Goal: Feedback & Contribution: Submit feedback/report problem

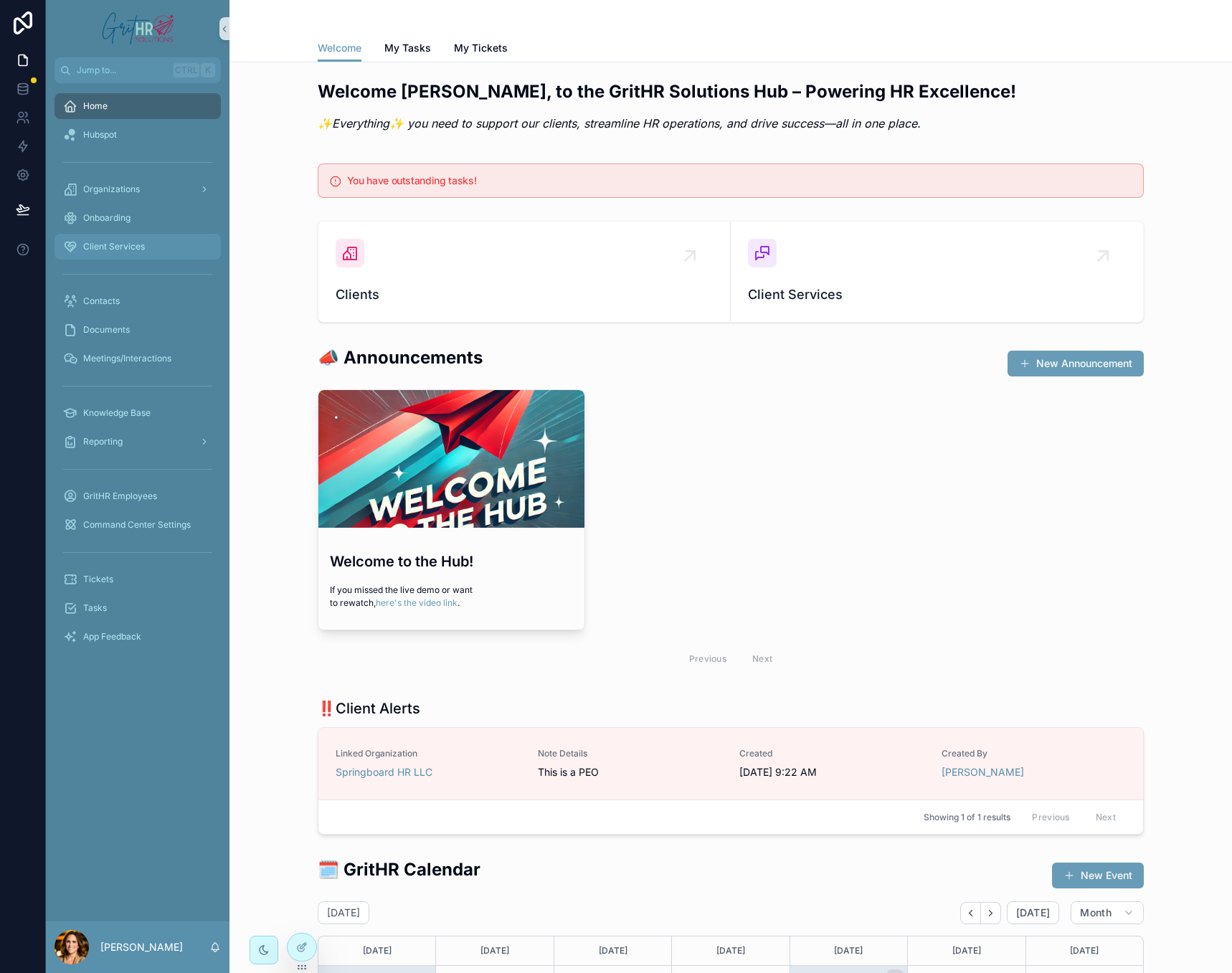
click at [126, 243] on span "Client Services" at bounding box center [114, 247] width 62 height 12
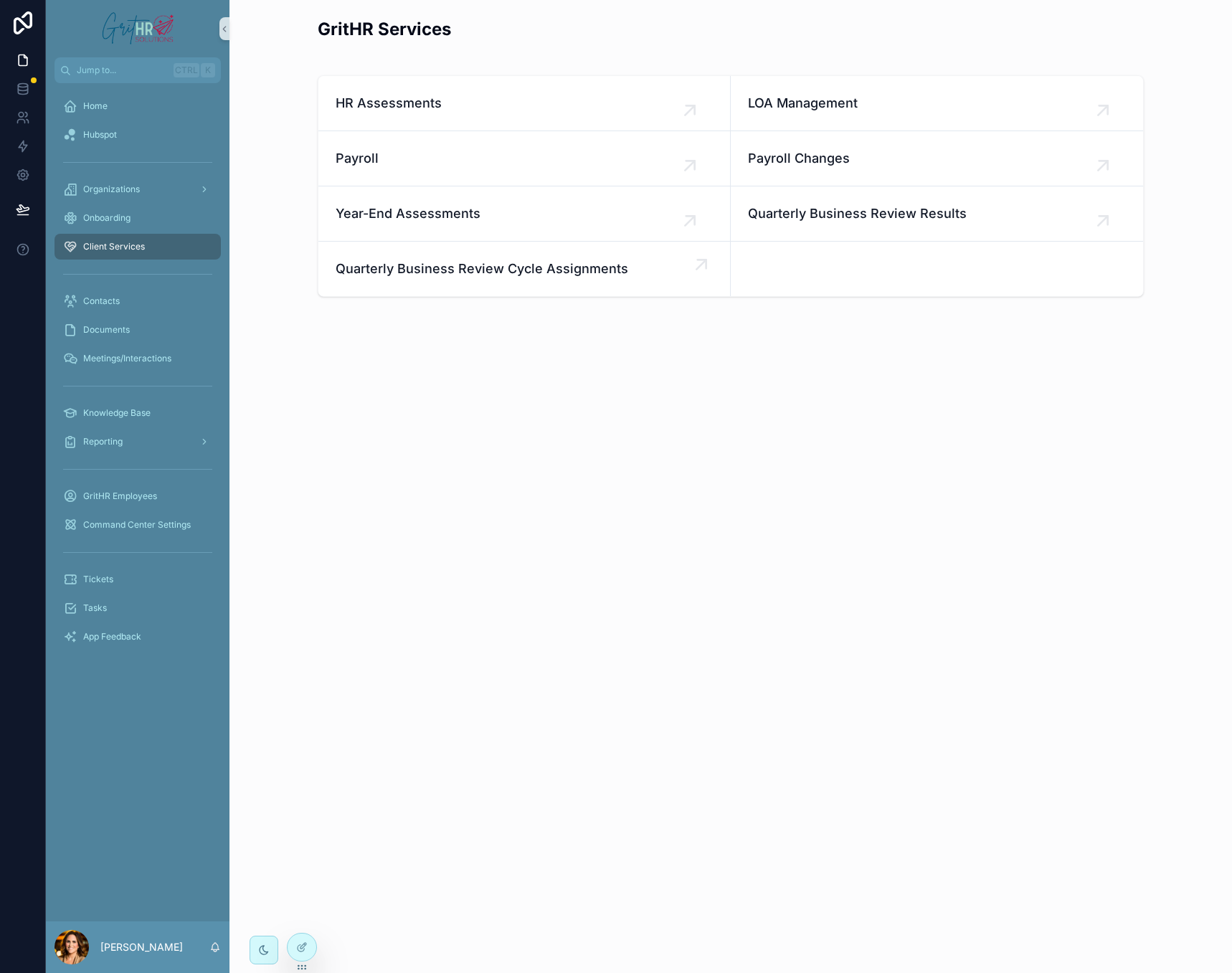
click at [506, 273] on span "Quarterly Business Review Cycle Assignments" at bounding box center [523, 269] width 377 height 20
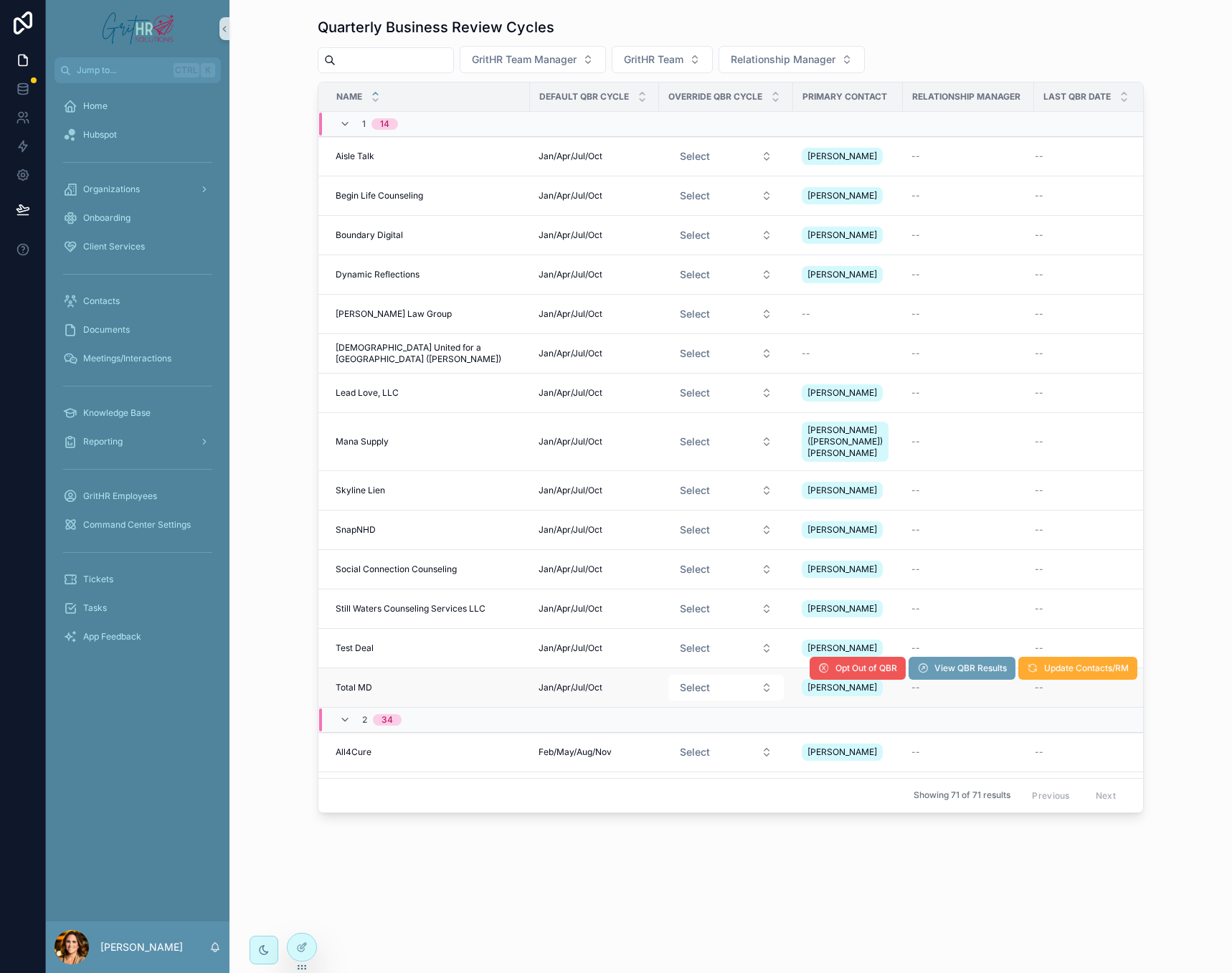
click at [843, 663] on span "Opt Out of QBR" at bounding box center [867, 668] width 62 height 12
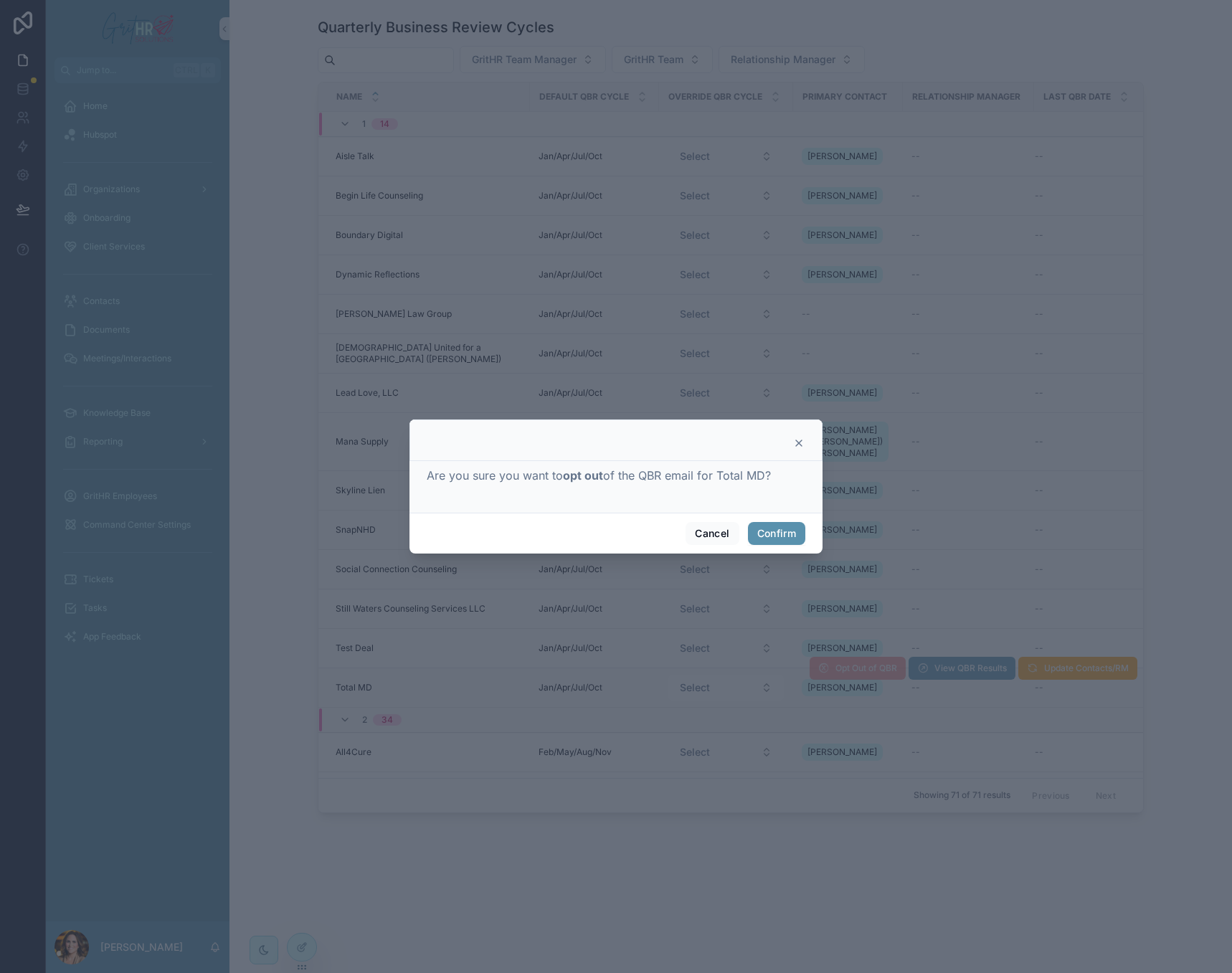
click at [782, 533] on button "Confirm" at bounding box center [776, 534] width 58 height 23
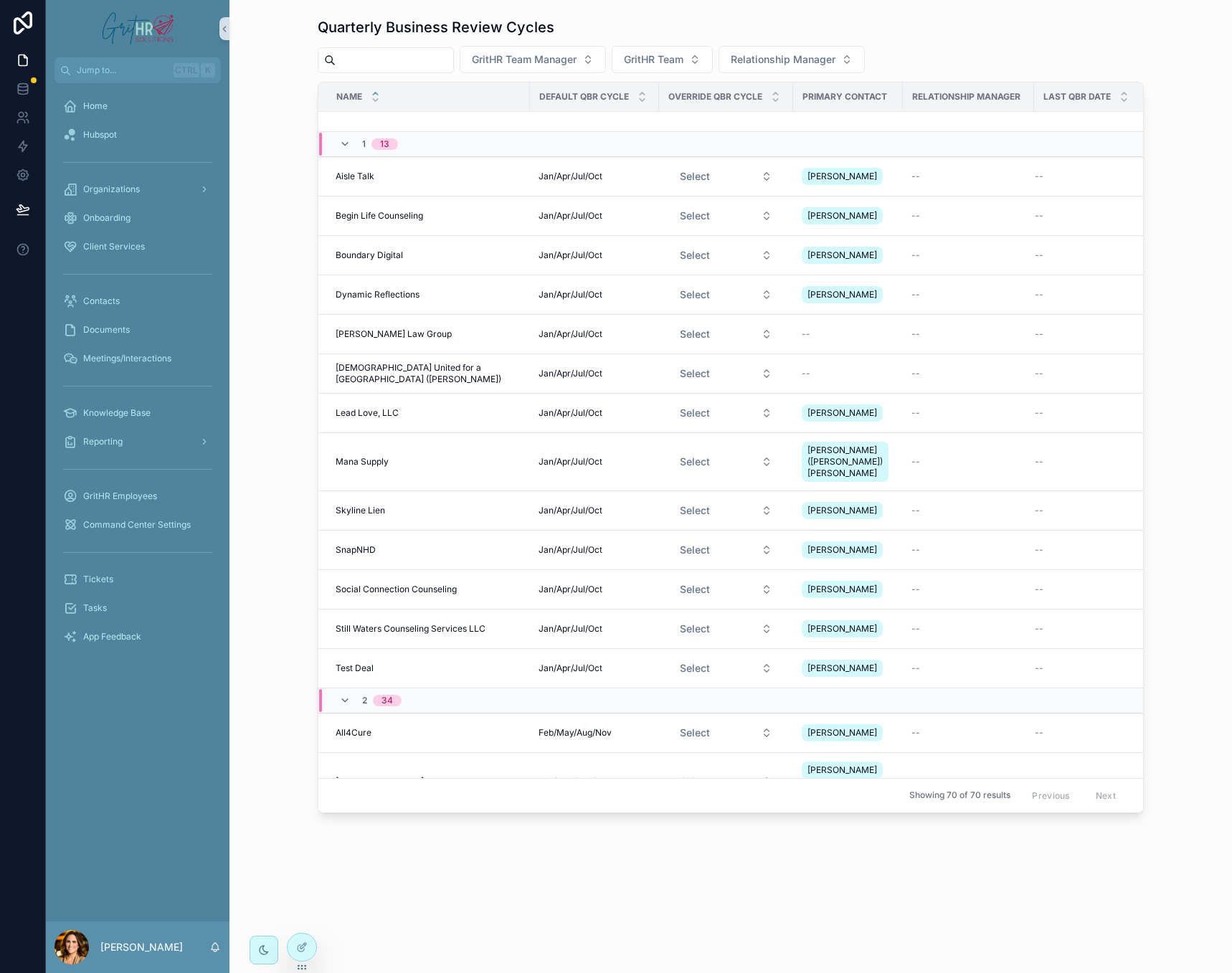
scroll to position [451, 0]
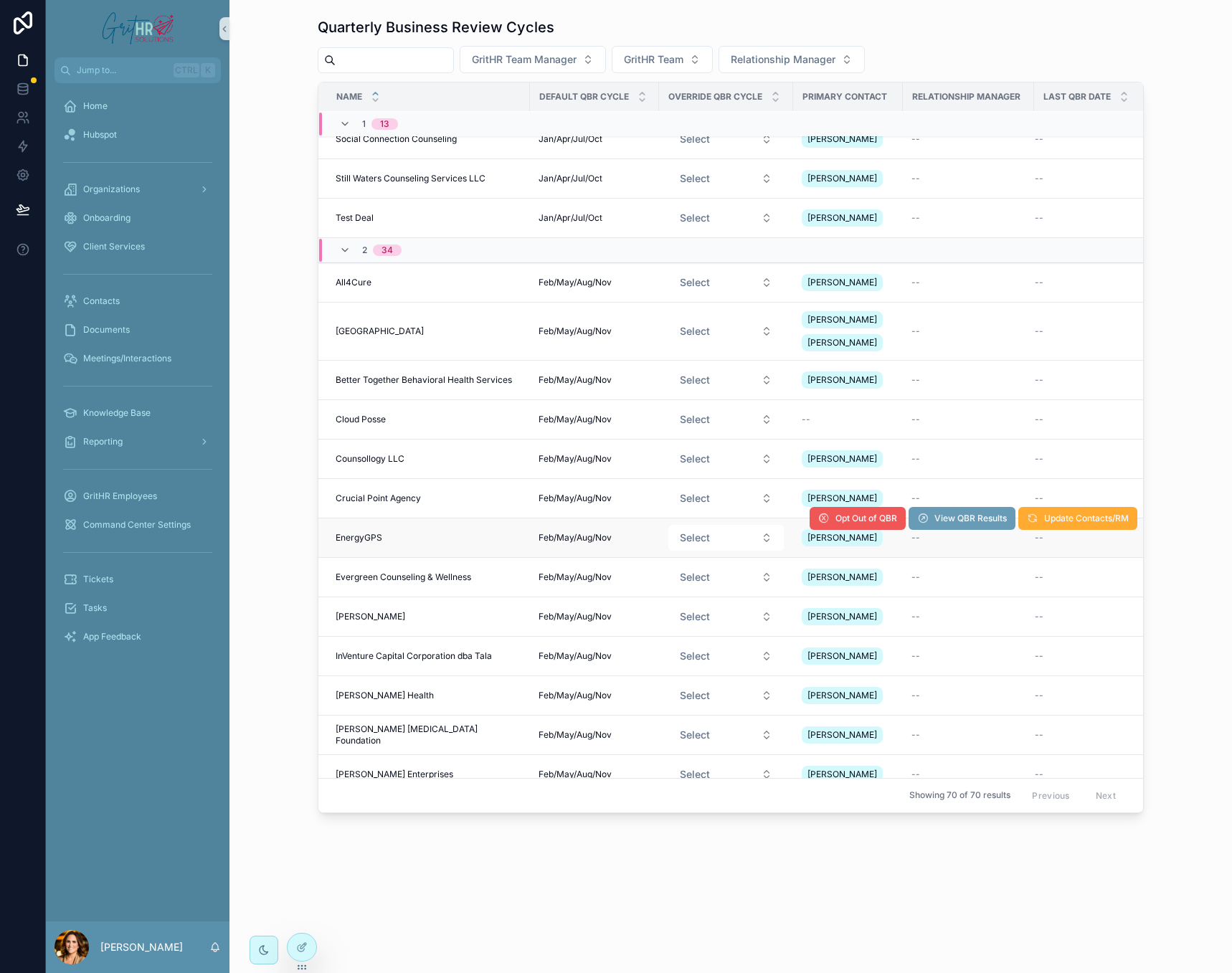
click at [866, 513] on span "Opt Out of QBR" at bounding box center [867, 518] width 62 height 12
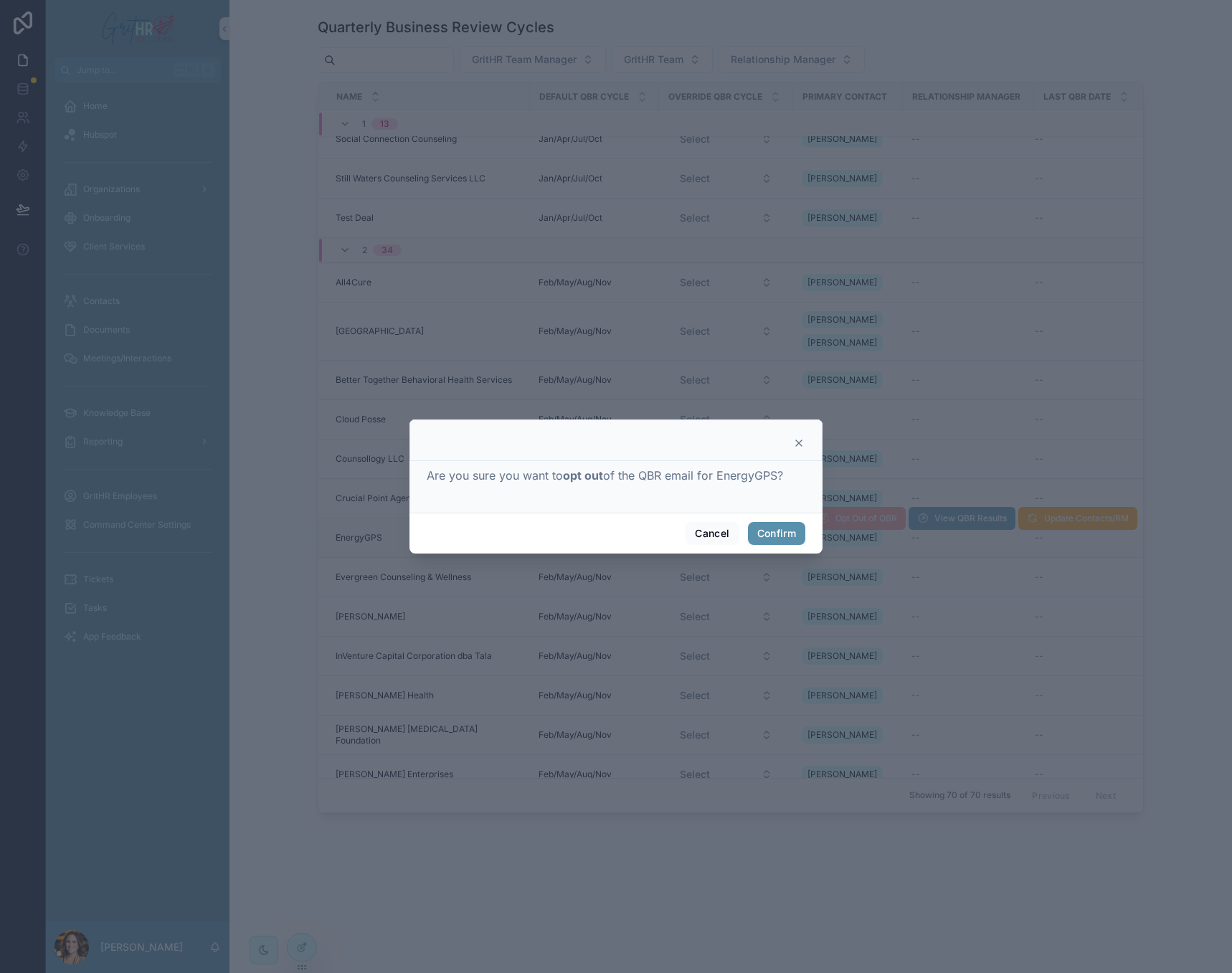
click at [791, 530] on button "Confirm" at bounding box center [776, 534] width 58 height 23
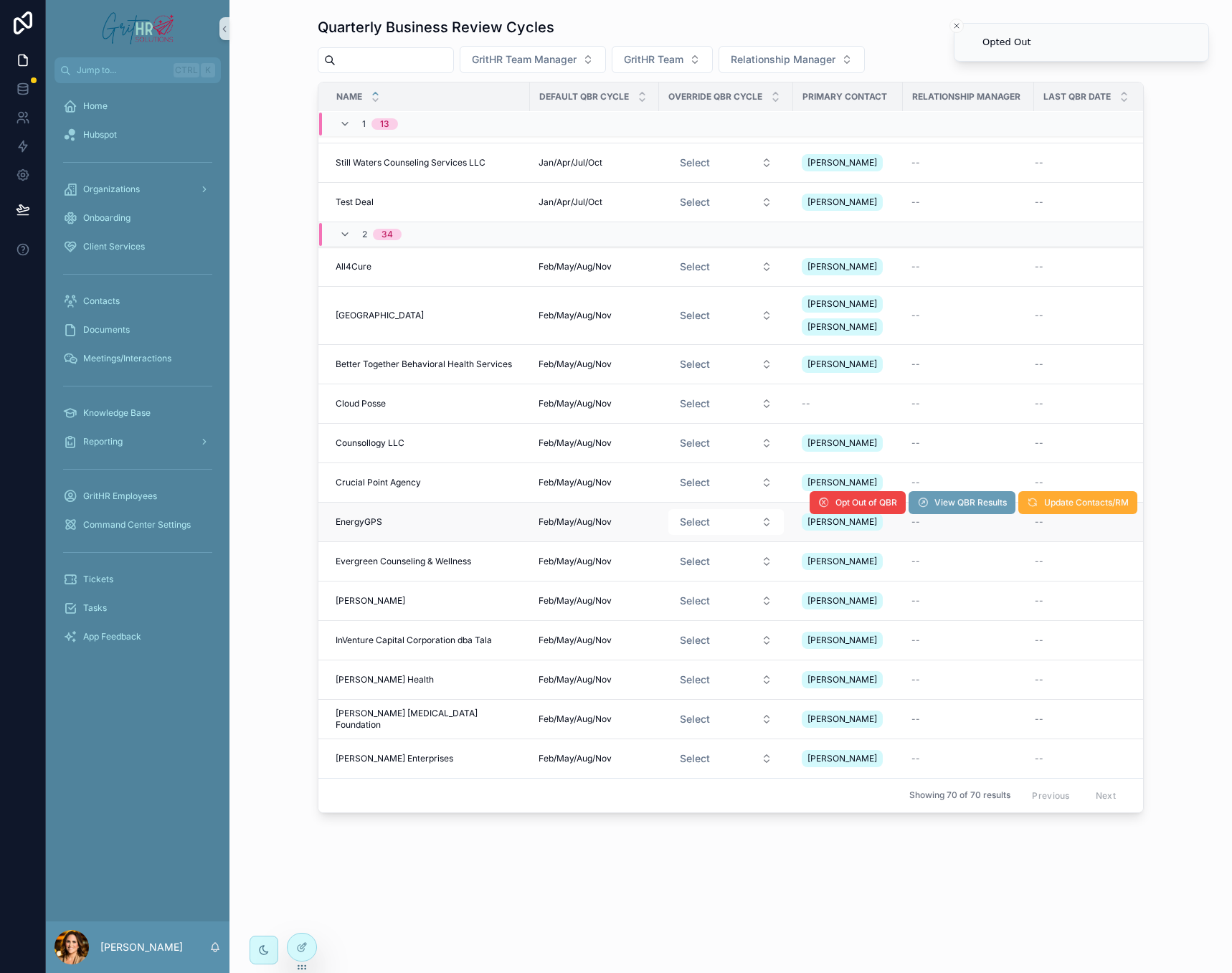
scroll to position [0, 0]
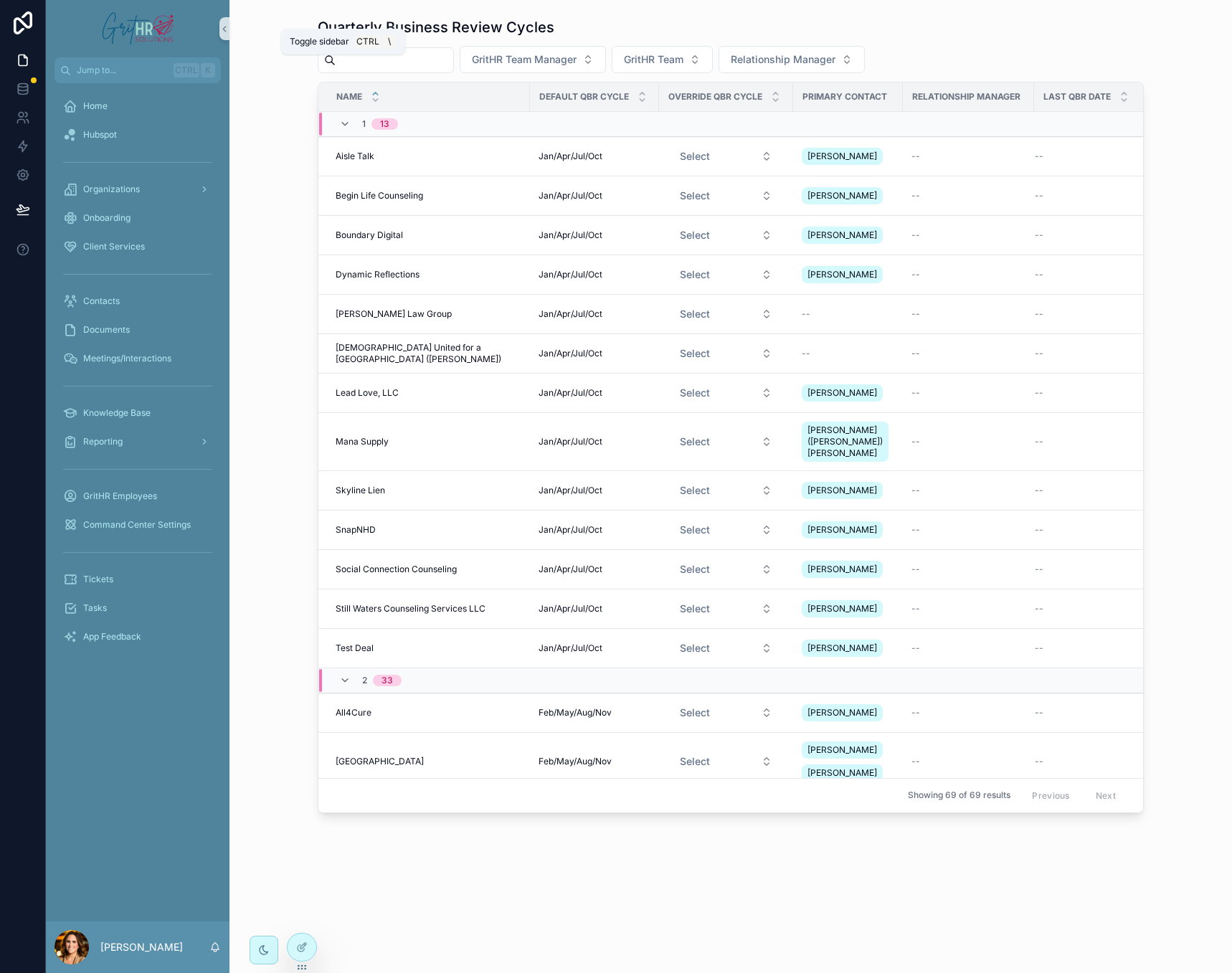
click at [225, 24] on icon "scrollable content" at bounding box center [224, 29] width 10 height 11
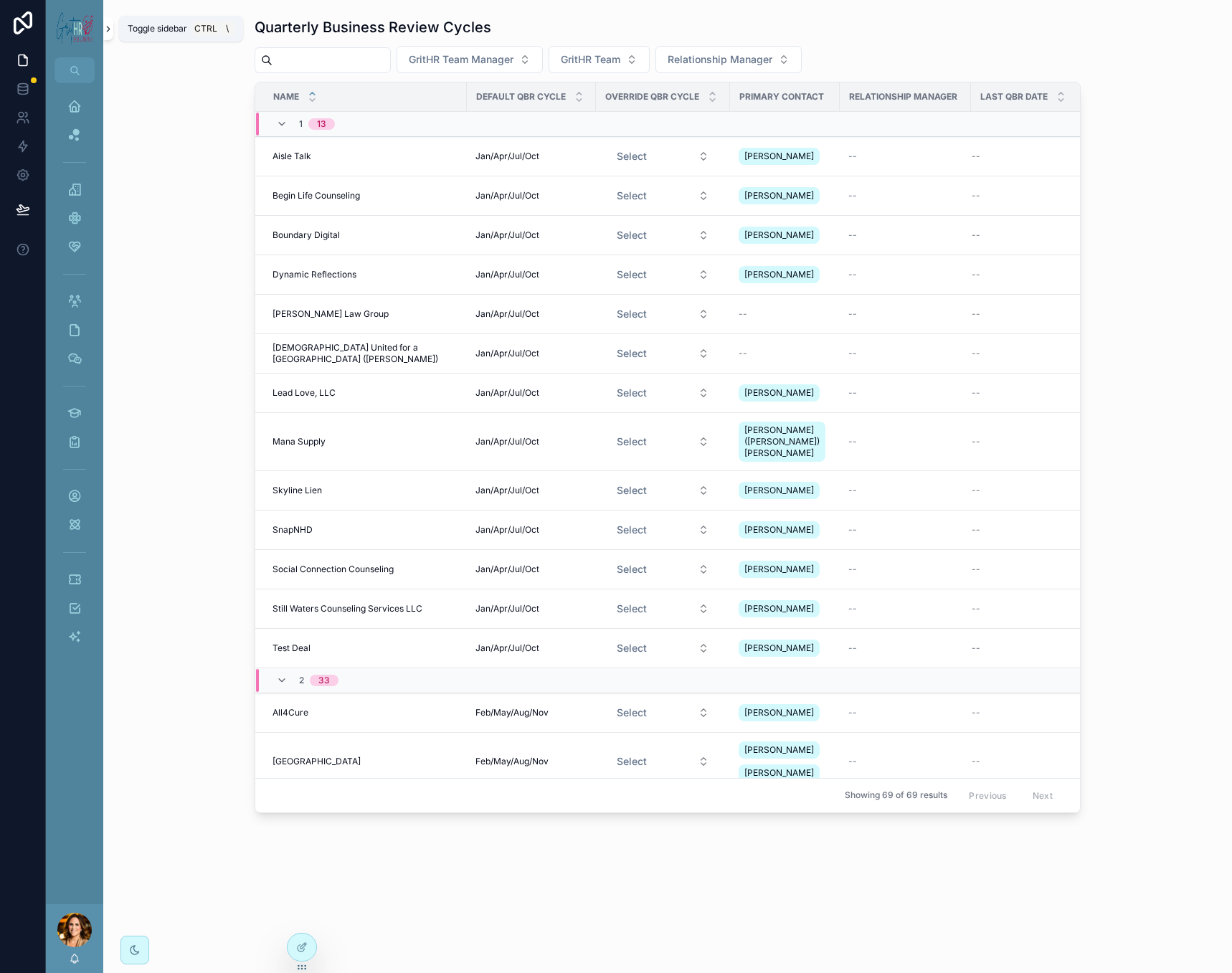
click at [111, 28] on icon "scrollable content" at bounding box center [107, 29] width 10 height 11
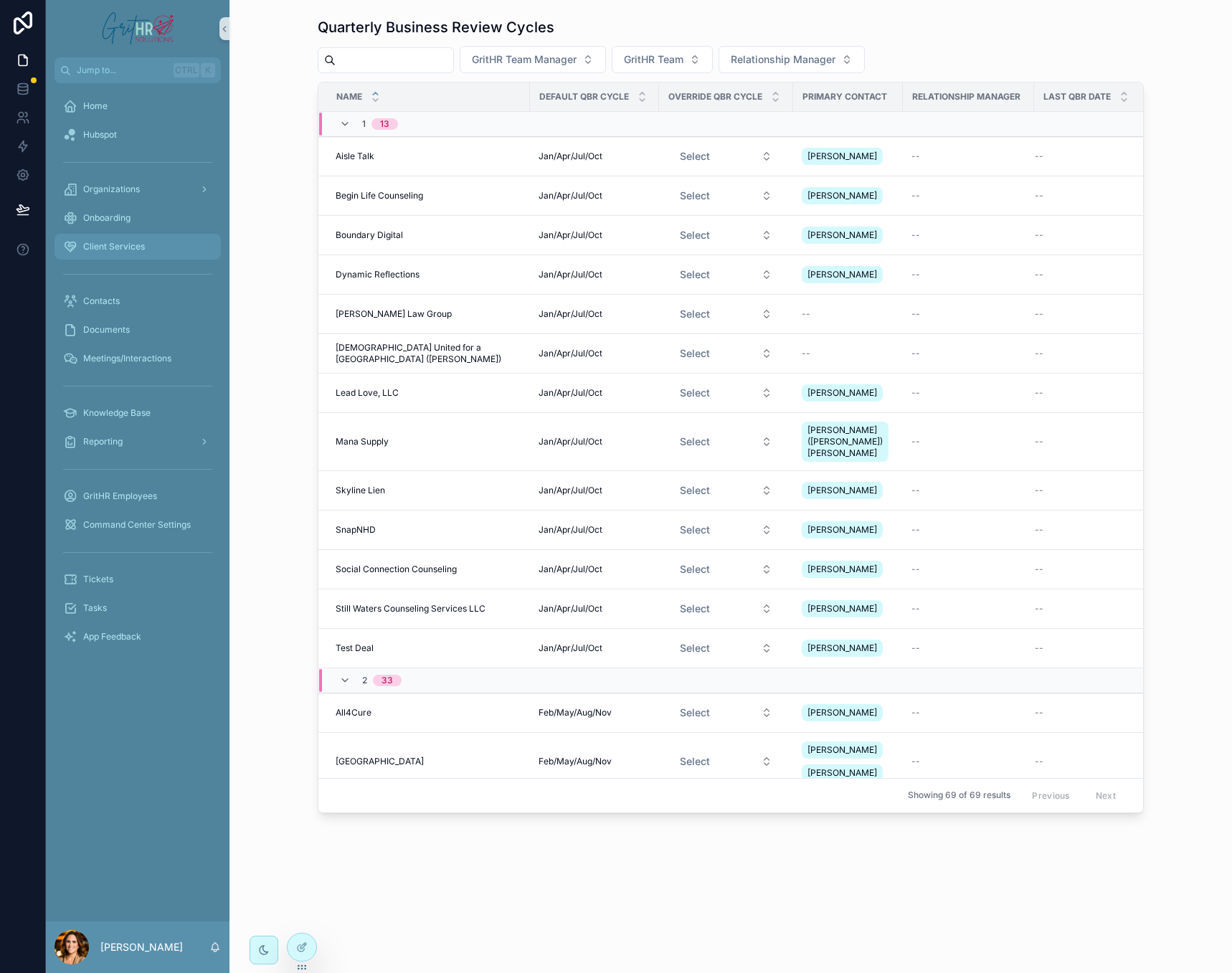
click at [113, 242] on span "Client Services" at bounding box center [114, 247] width 62 height 12
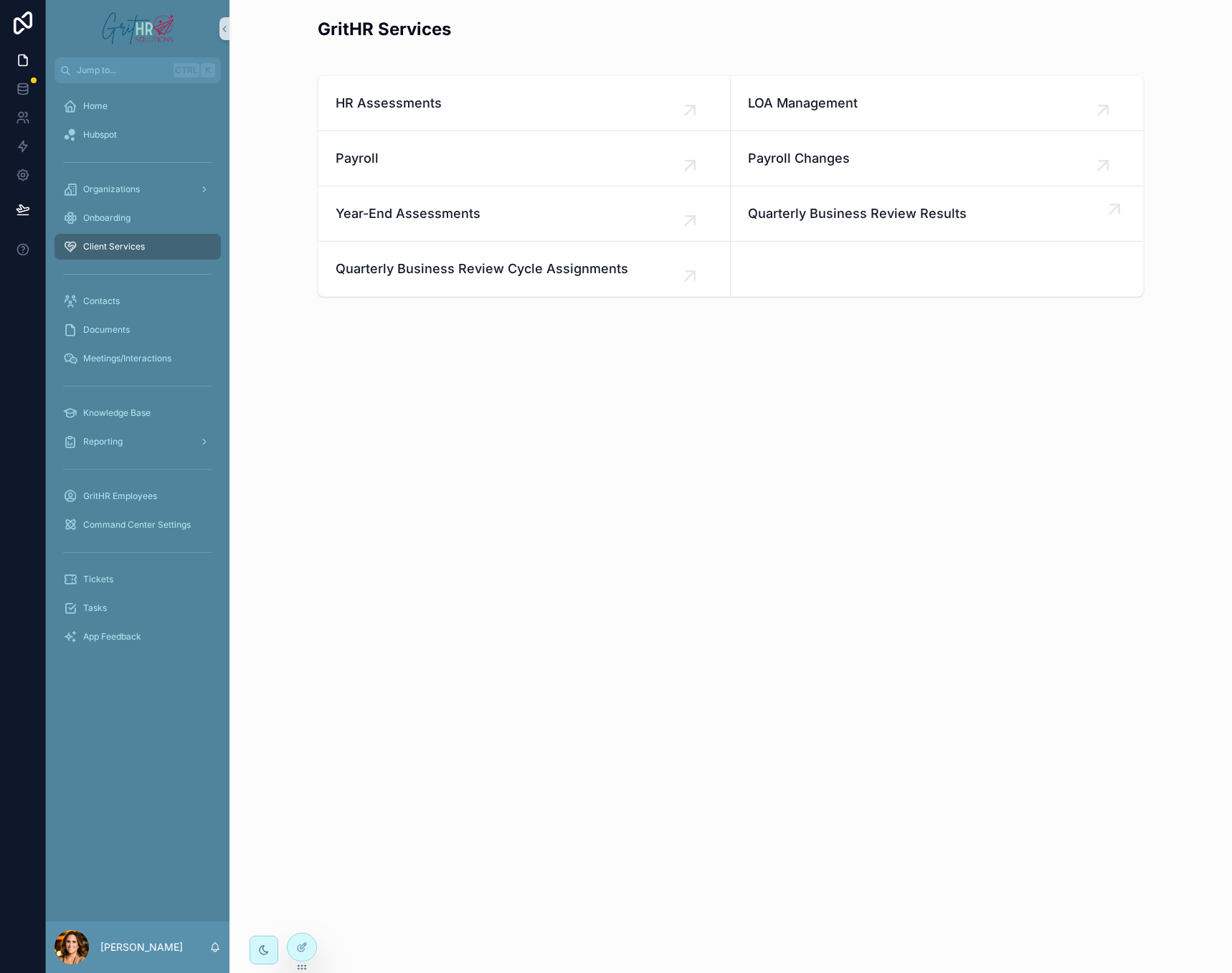
click at [826, 217] on span "Quarterly Business Review Results" at bounding box center [937, 214] width 378 height 20
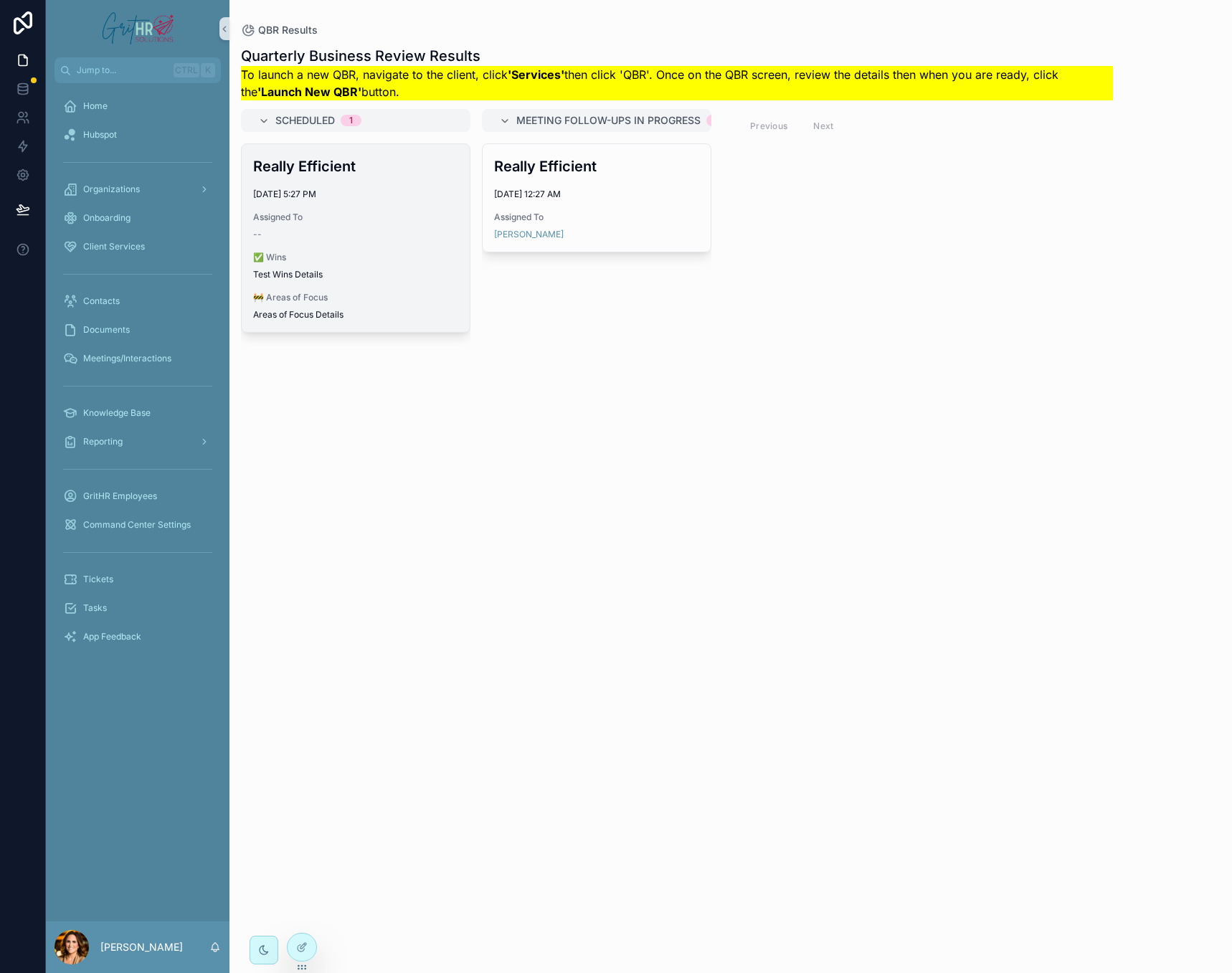
click at [336, 238] on div "--" at bounding box center [355, 234] width 205 height 12
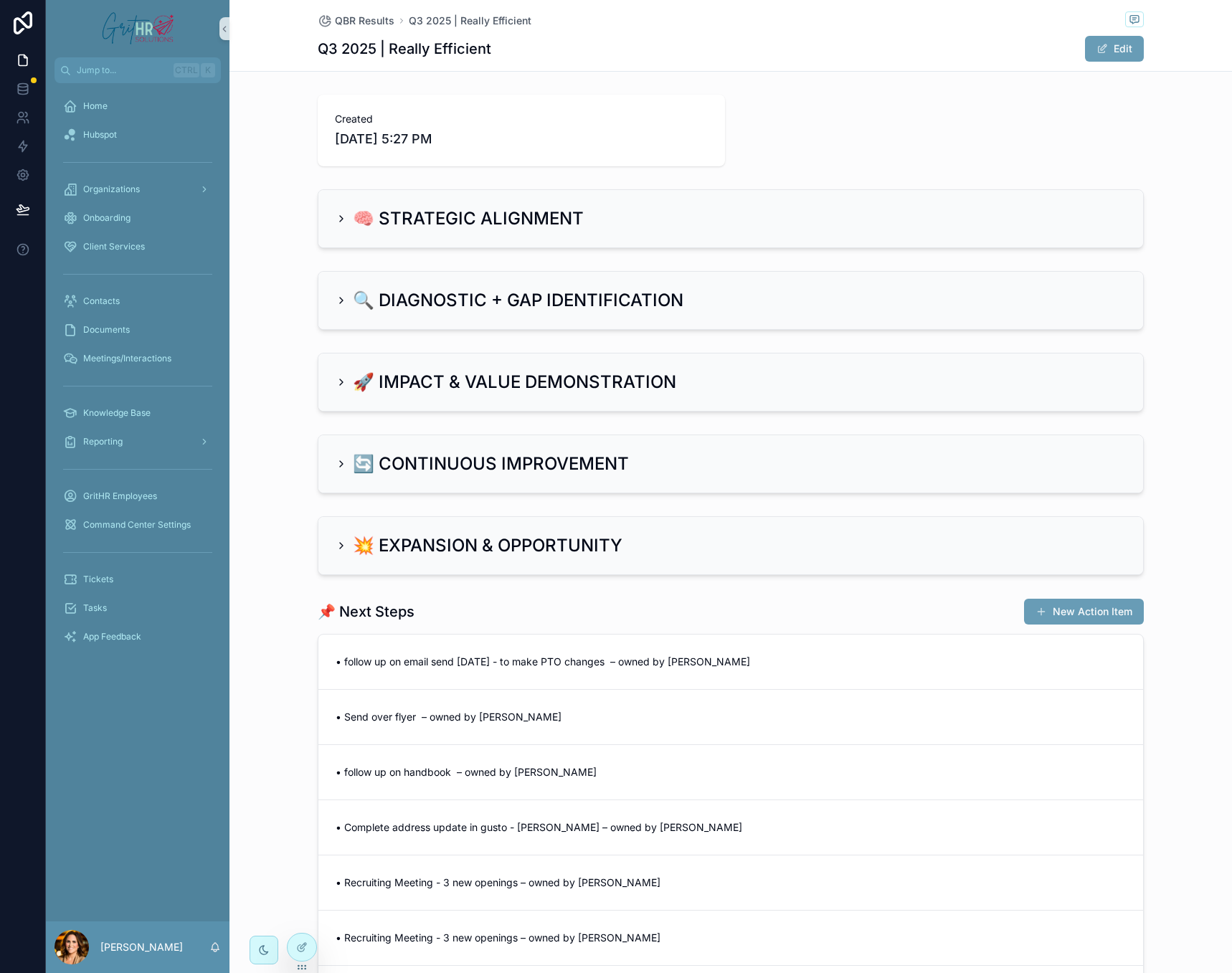
click at [335, 224] on div "🧠 STRATEGIC ALIGNMENT" at bounding box center [459, 219] width 248 height 23
click at [337, 221] on icon "scrollable content" at bounding box center [341, 218] width 12 height 12
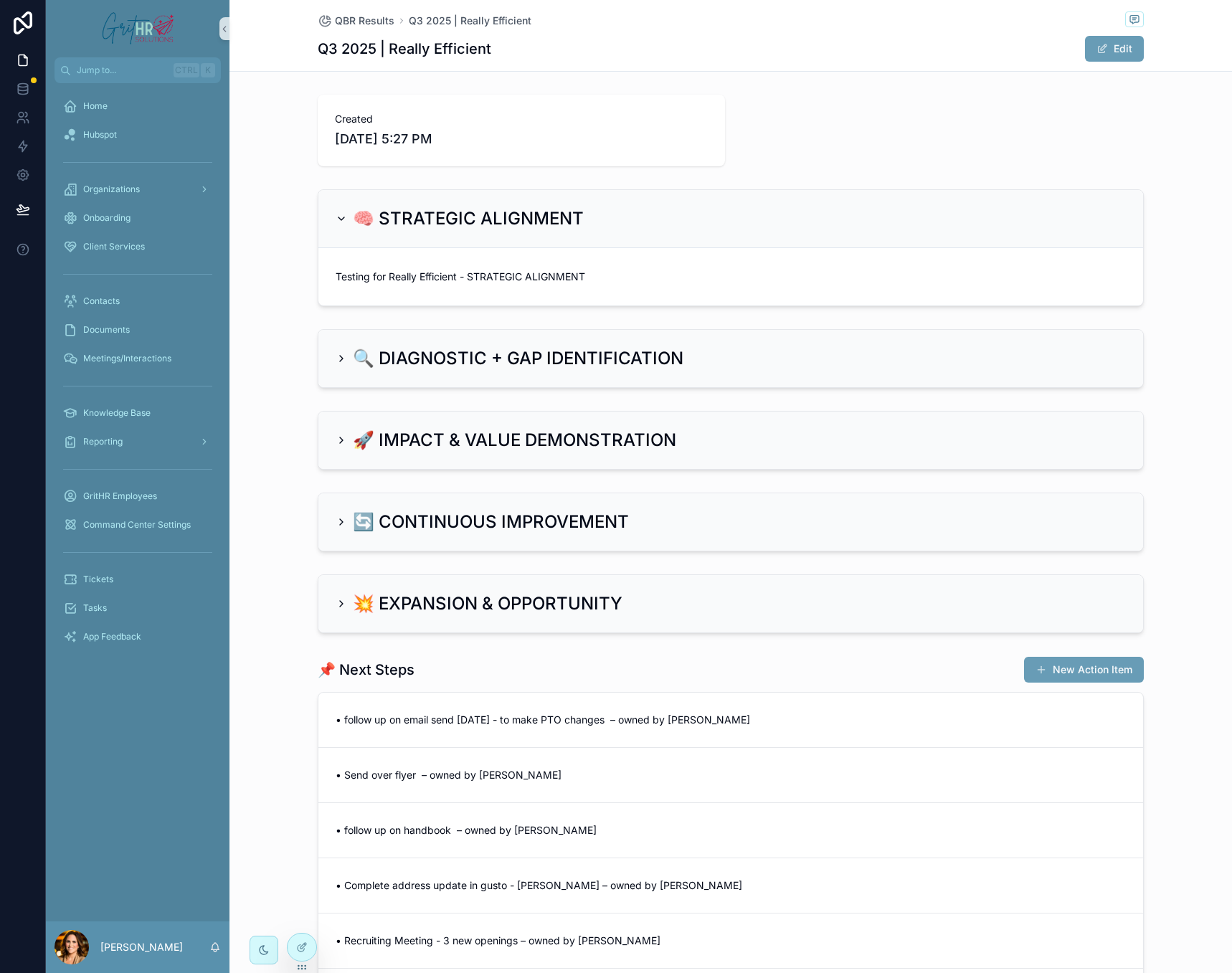
click at [492, 228] on h2 "🧠 STRATEGIC ALIGNMENT" at bounding box center [468, 219] width 231 height 23
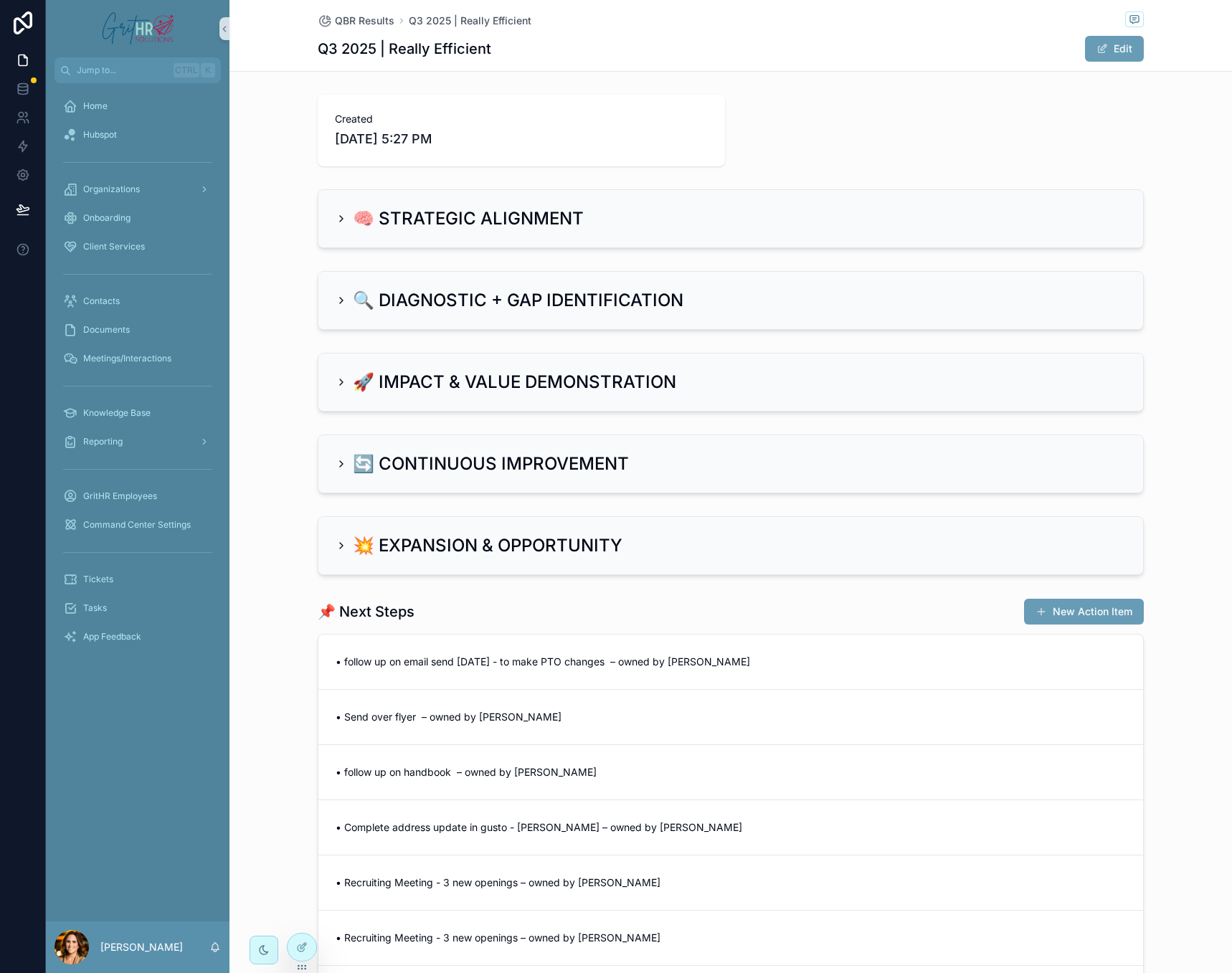
click at [492, 228] on h2 "🧠 STRATEGIC ALIGNMENT" at bounding box center [468, 219] width 231 height 23
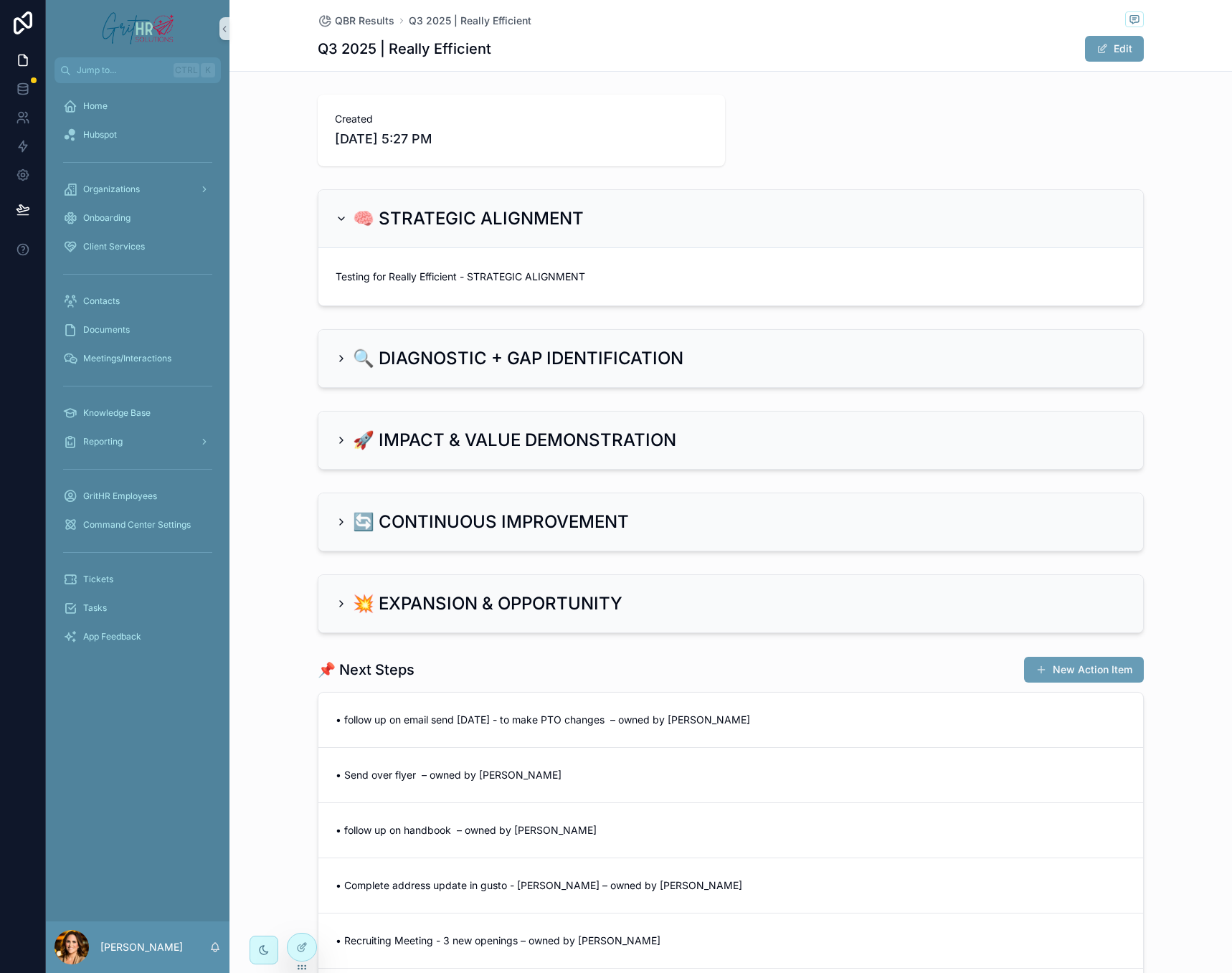
click at [455, 344] on div "🔍 DIAGNOSTIC + GAP IDENTIFICATION" at bounding box center [731, 358] width 825 height 58
click at [441, 365] on h2 "🔍 DIAGNOSTIC + GAP IDENTIFICATION" at bounding box center [518, 358] width 331 height 23
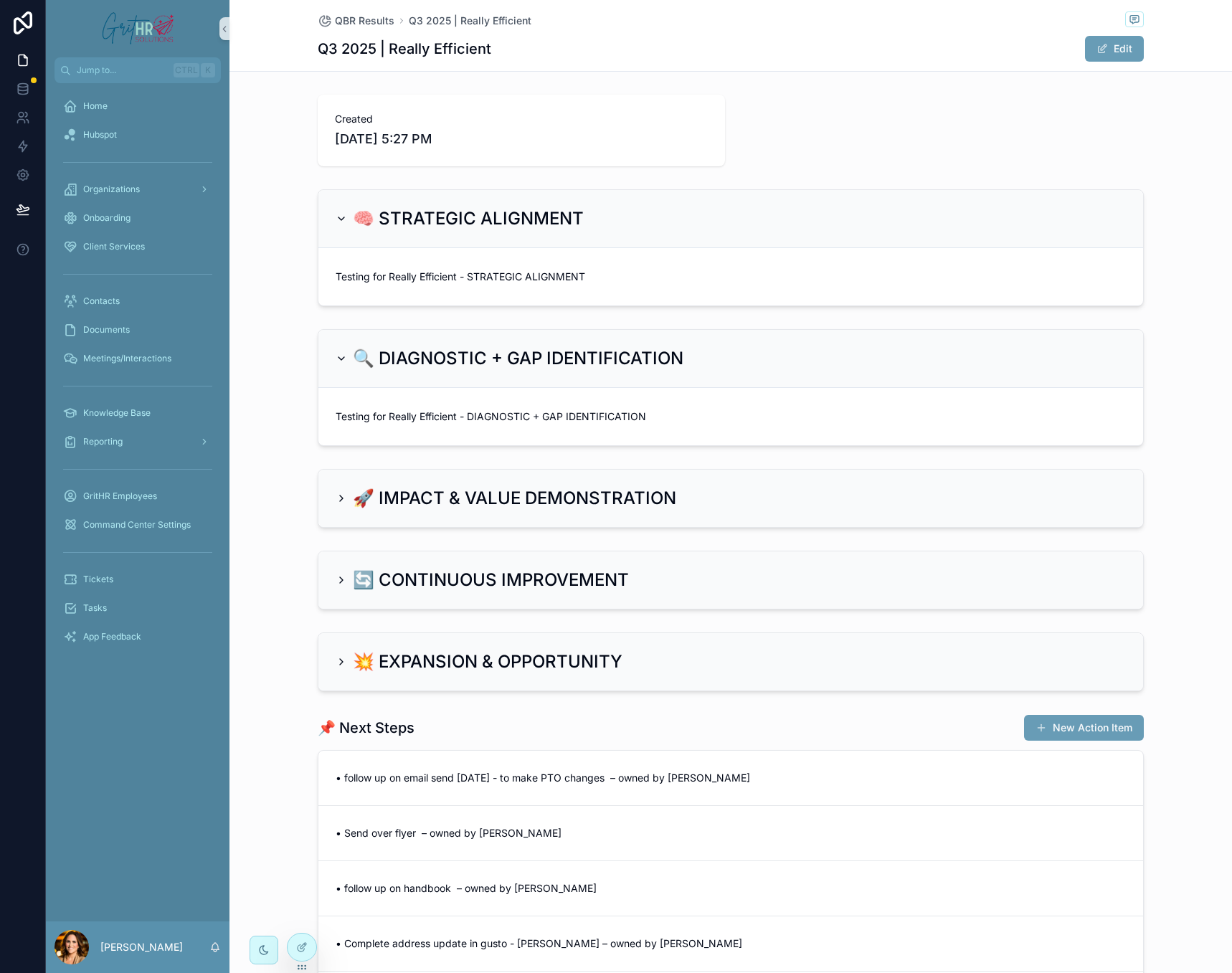
click at [434, 511] on div "🚀 IMPACT & VALUE DEMONSTRATION" at bounding box center [731, 498] width 825 height 58
click at [438, 502] on h2 "🚀 IMPACT & VALUE DEMONSTRATION" at bounding box center [514, 498] width 324 height 23
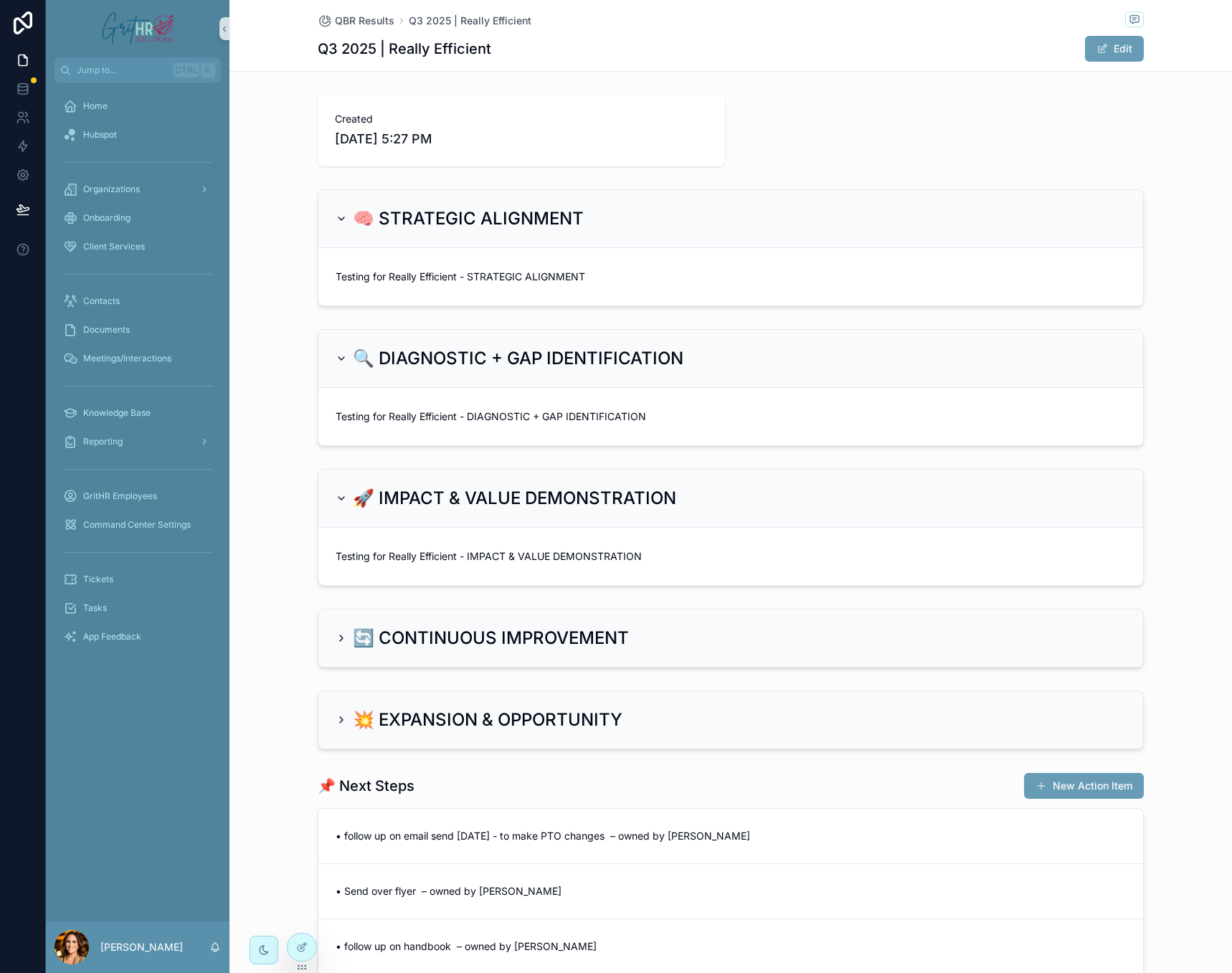
click at [419, 654] on div "🔄 CONTINUOUS IMPROVEMENT" at bounding box center [731, 638] width 825 height 58
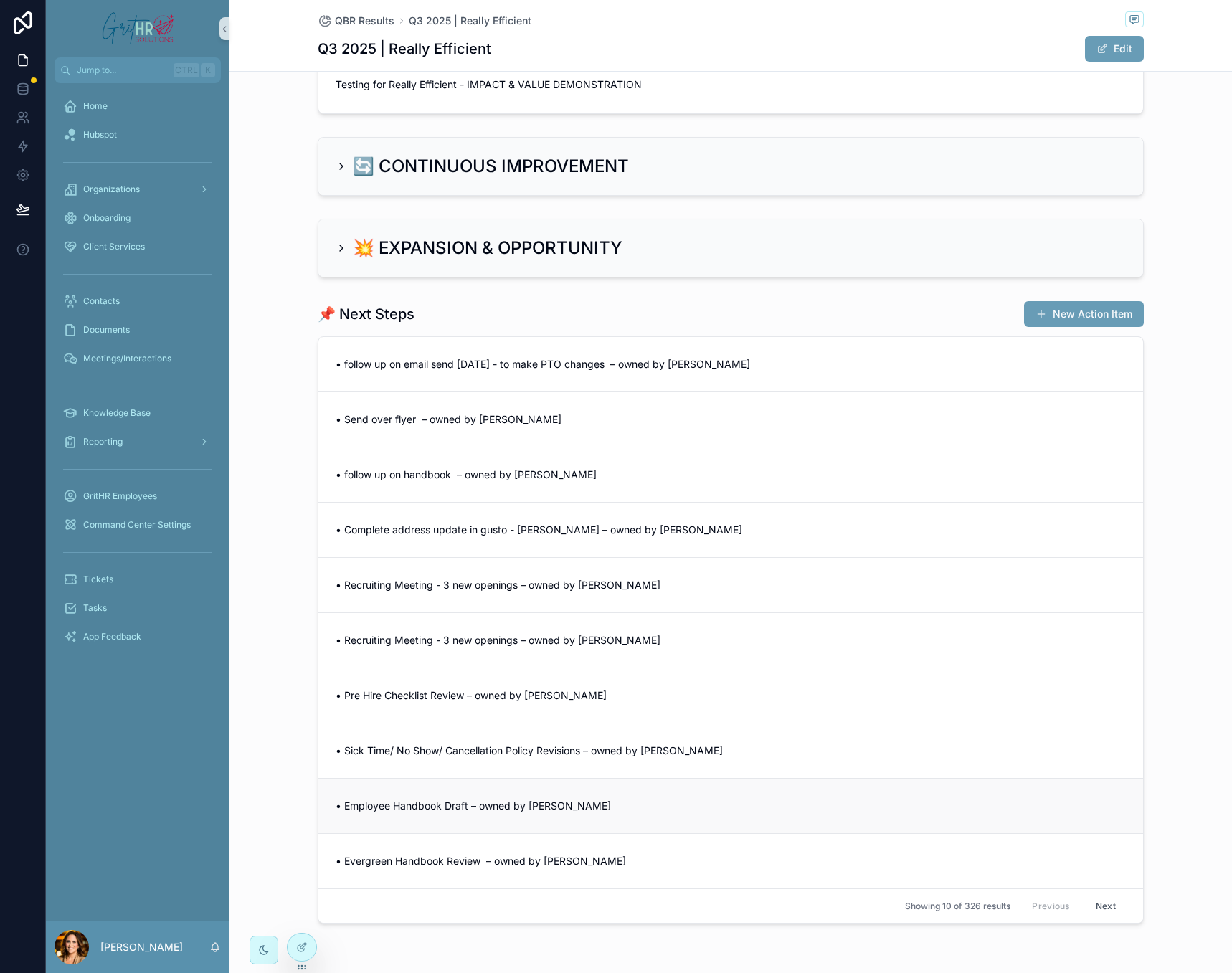
scroll to position [448, 0]
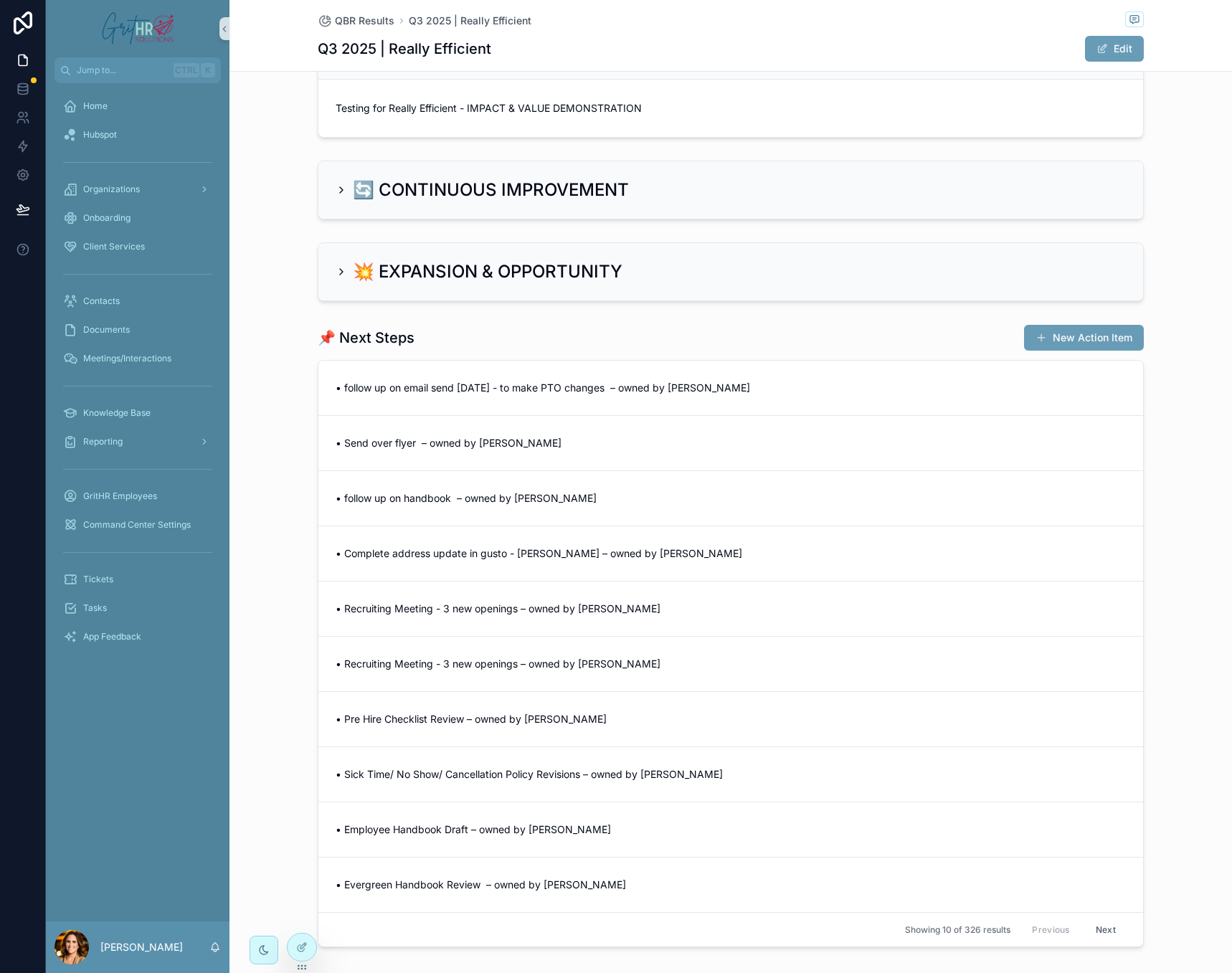
click at [1102, 932] on button "Next" at bounding box center [1105, 930] width 40 height 22
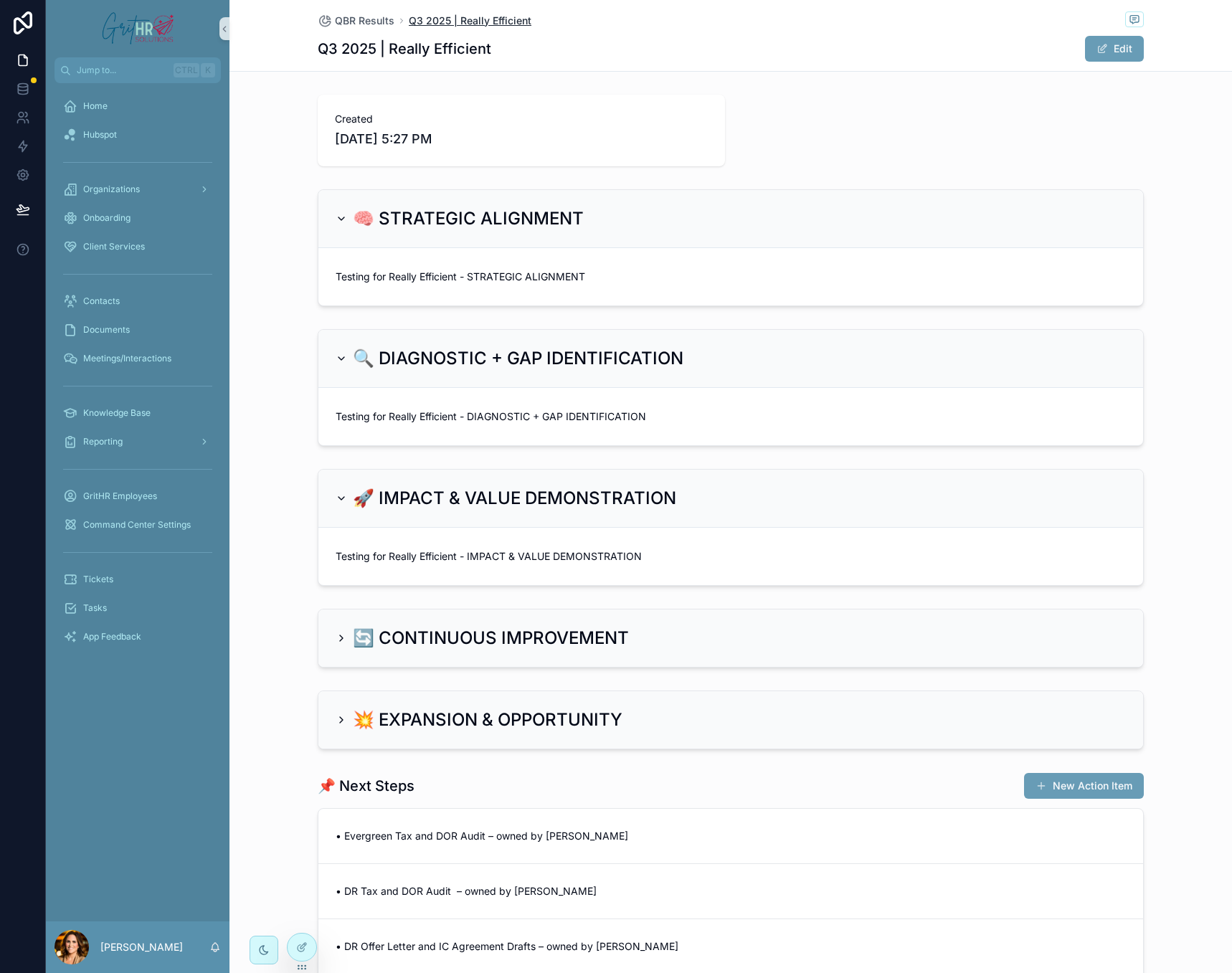
click at [418, 20] on span "Q3 2025 | Really Efficient" at bounding box center [470, 20] width 122 height 14
click at [418, 18] on span "Q3 2025 | Really Efficient" at bounding box center [470, 20] width 122 height 14
click at [359, 22] on span "QBR Results" at bounding box center [365, 20] width 59 height 14
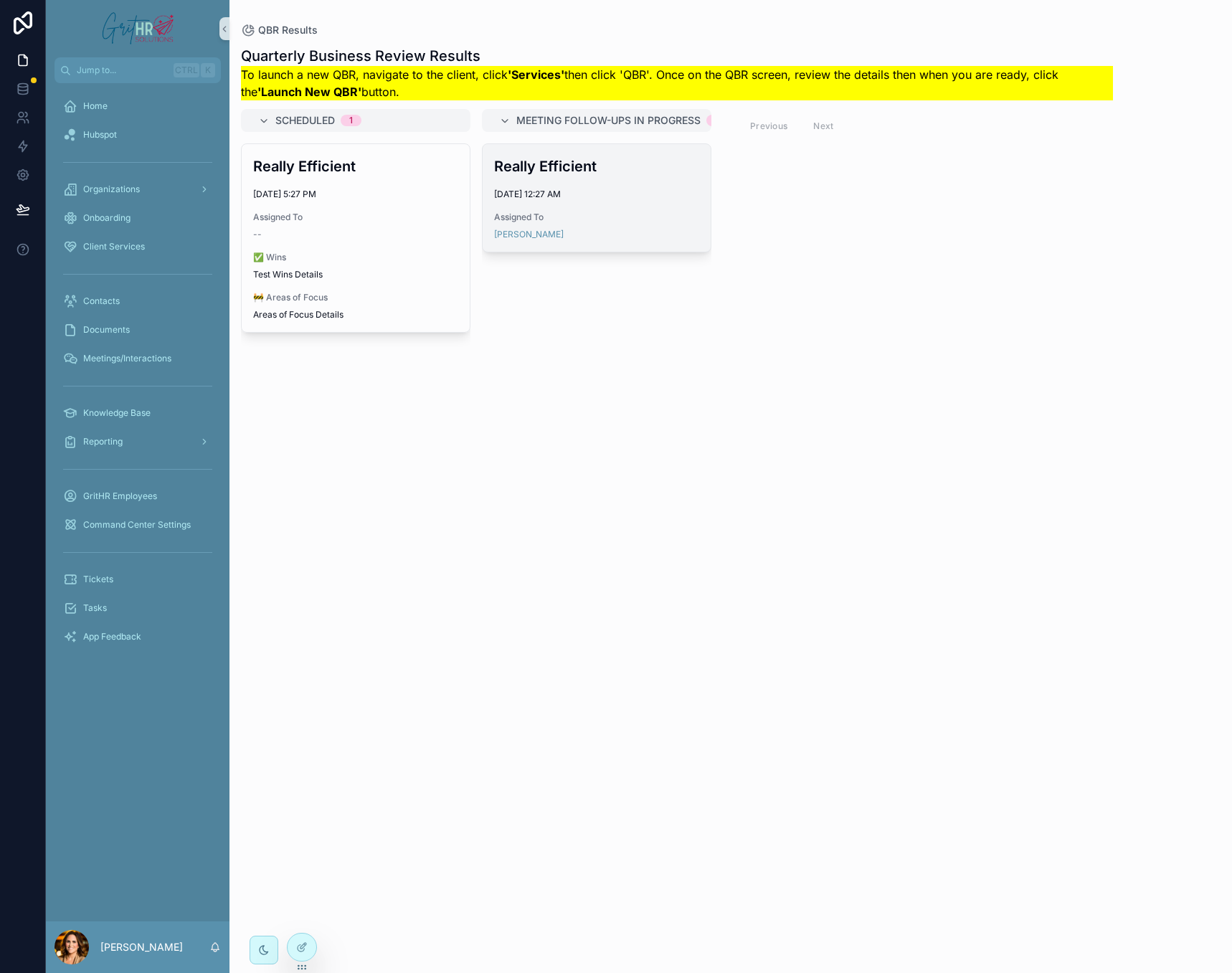
click at [612, 183] on div "Really Efficient [DATE] 12:27 AM Assigned To [PERSON_NAME]" at bounding box center [596, 198] width 228 height 107
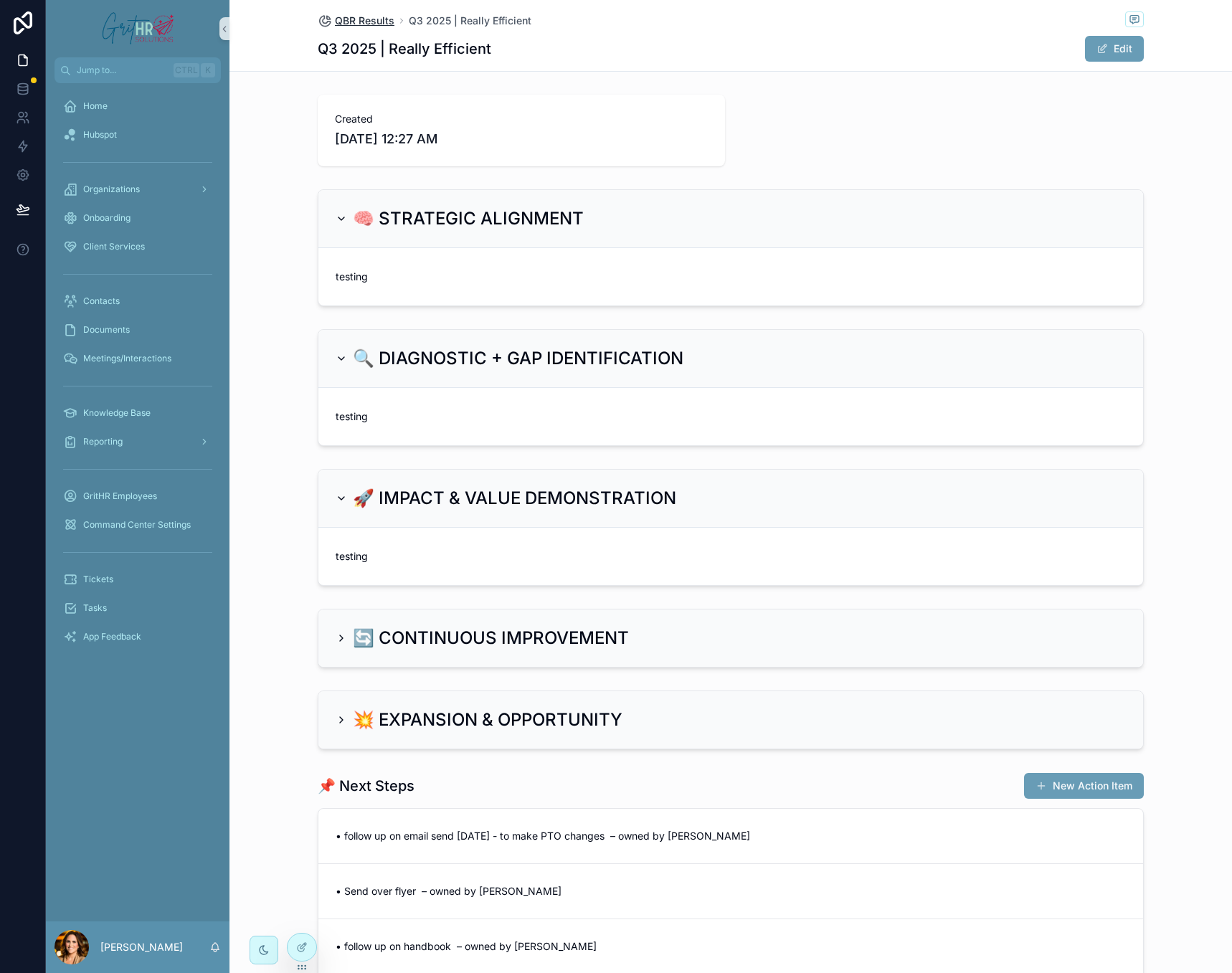
click at [368, 16] on span "QBR Results" at bounding box center [365, 20] width 59 height 14
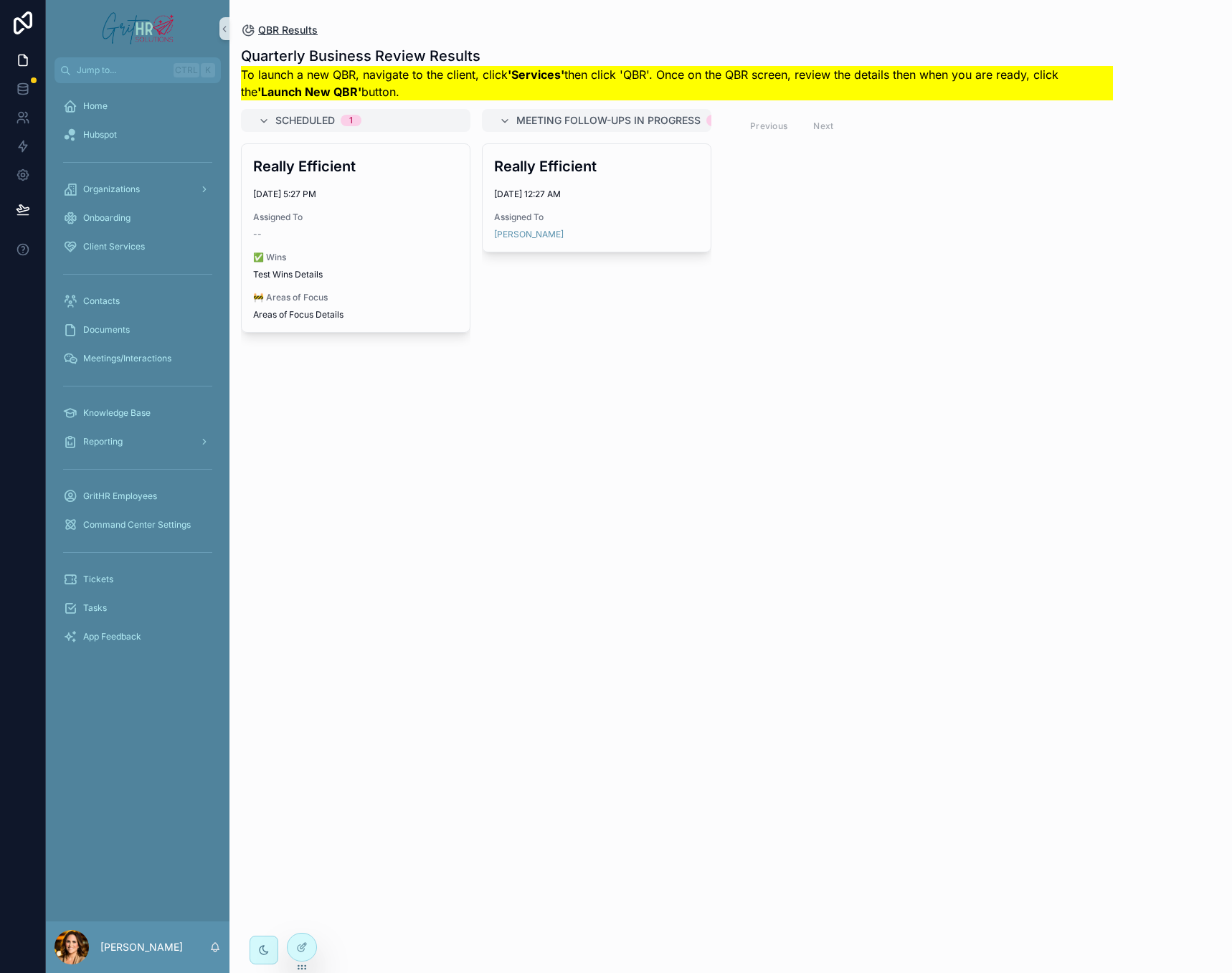
click at [293, 30] on span "QBR Results" at bounding box center [287, 30] width 59 height 14
click at [293, 24] on span "QBR Results" at bounding box center [287, 30] width 59 height 14
click at [129, 244] on span "Client Services" at bounding box center [114, 247] width 62 height 12
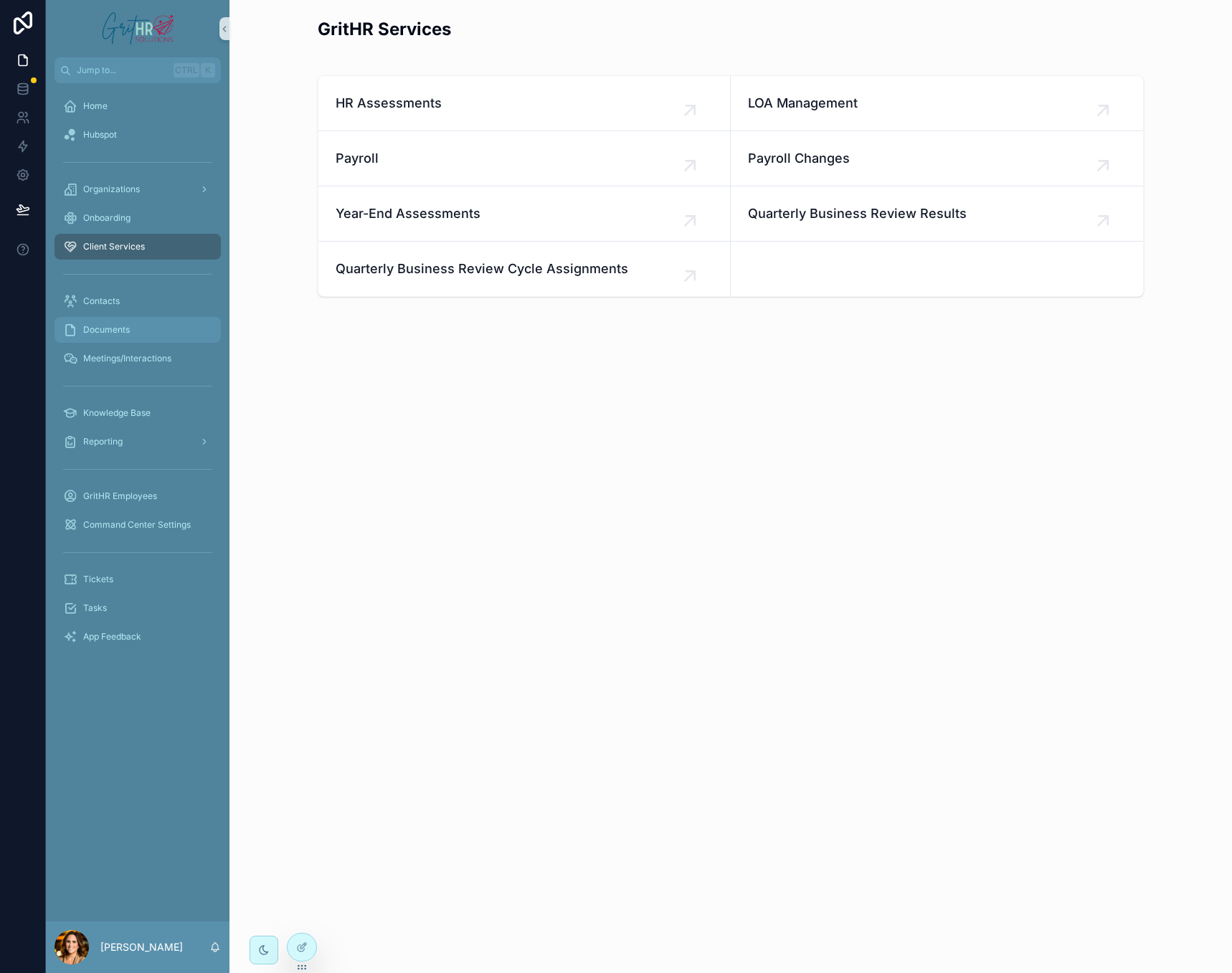
click at [114, 327] on span "Documents" at bounding box center [106, 329] width 47 height 12
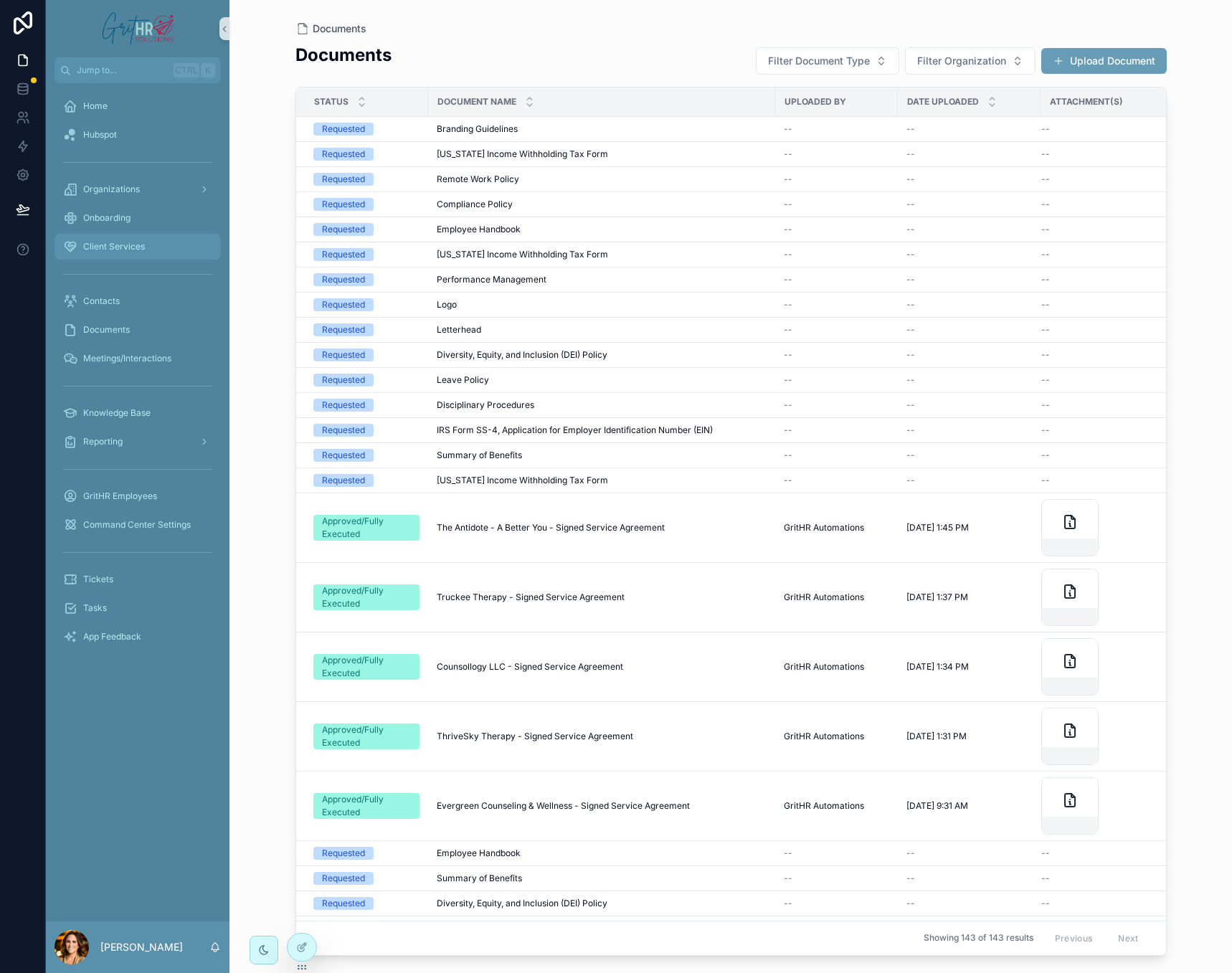
click at [130, 246] on span "Client Services" at bounding box center [114, 247] width 62 height 12
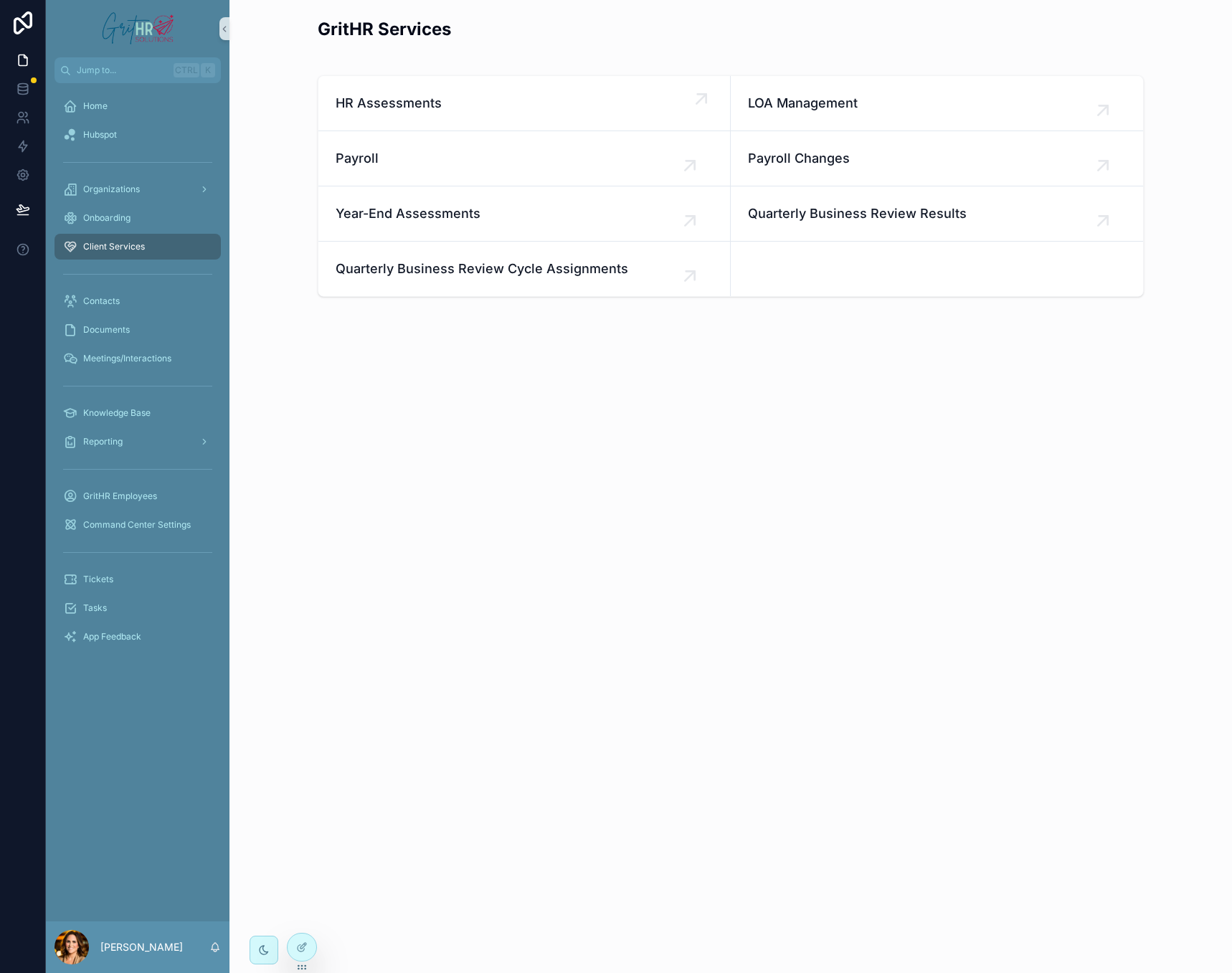
click at [705, 113] on div "scrollable content" at bounding box center [704, 102] width 28 height 28
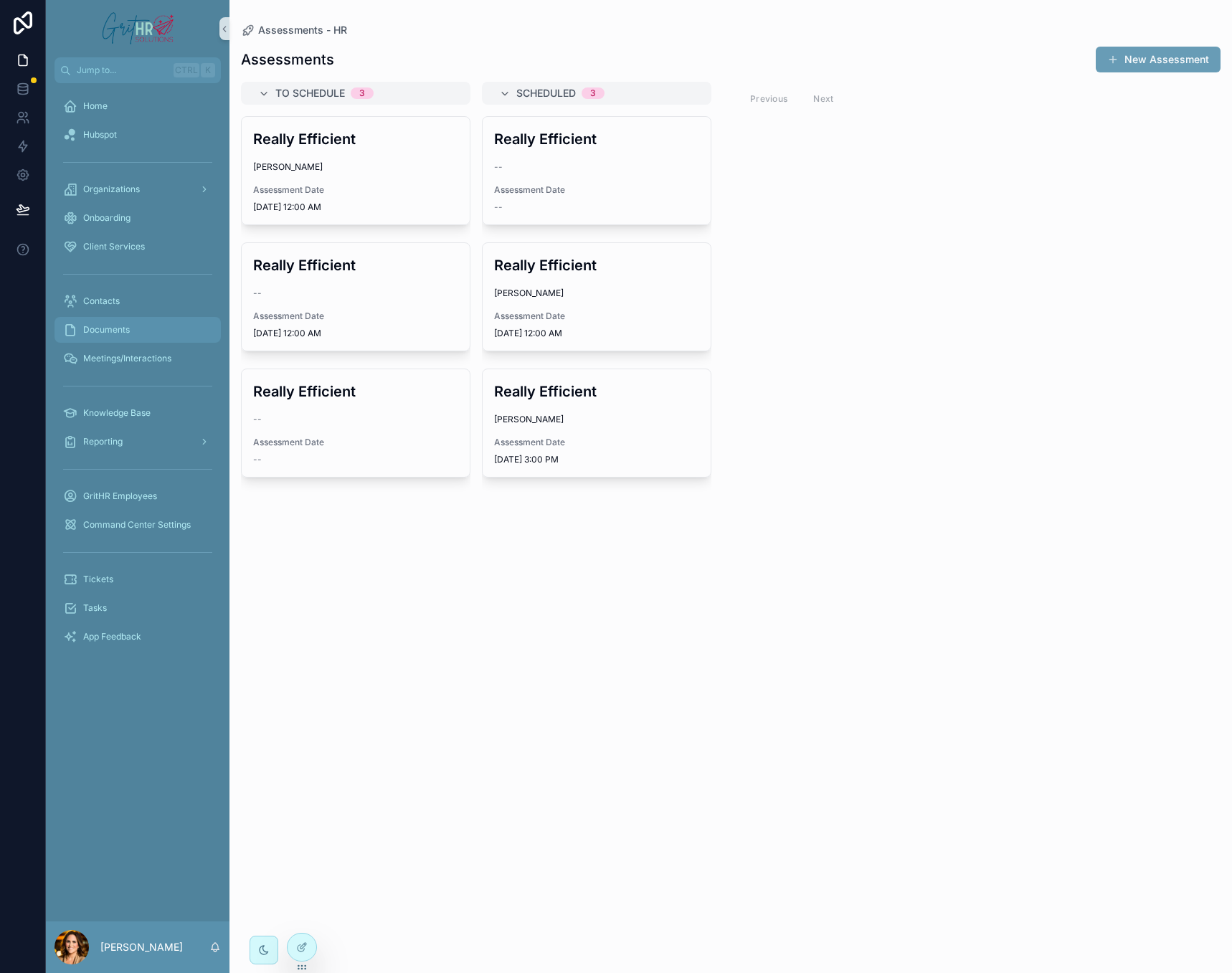
click at [90, 330] on span "Documents" at bounding box center [106, 329] width 47 height 12
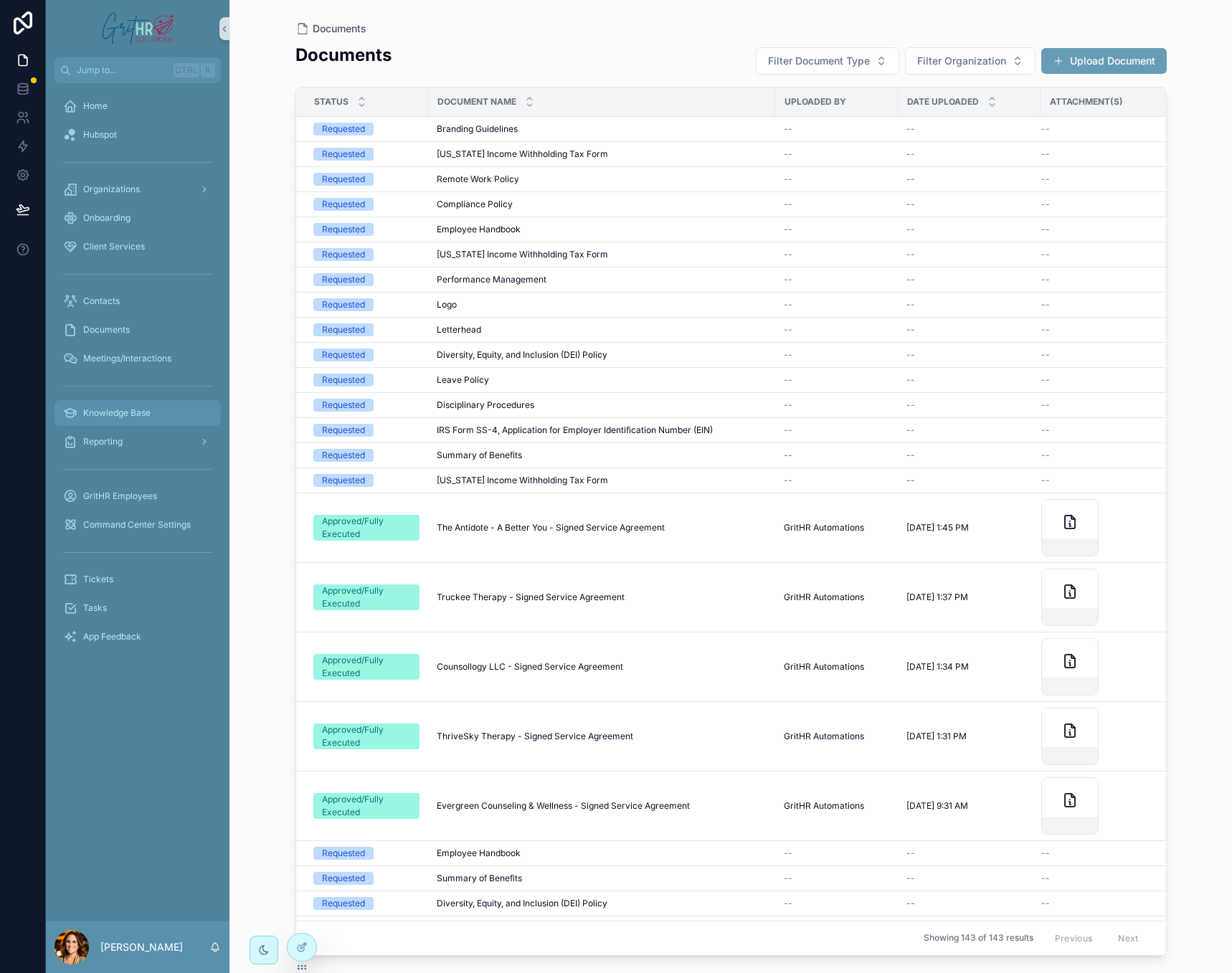
click at [128, 415] on span "Knowledge Base" at bounding box center [117, 412] width 67 height 12
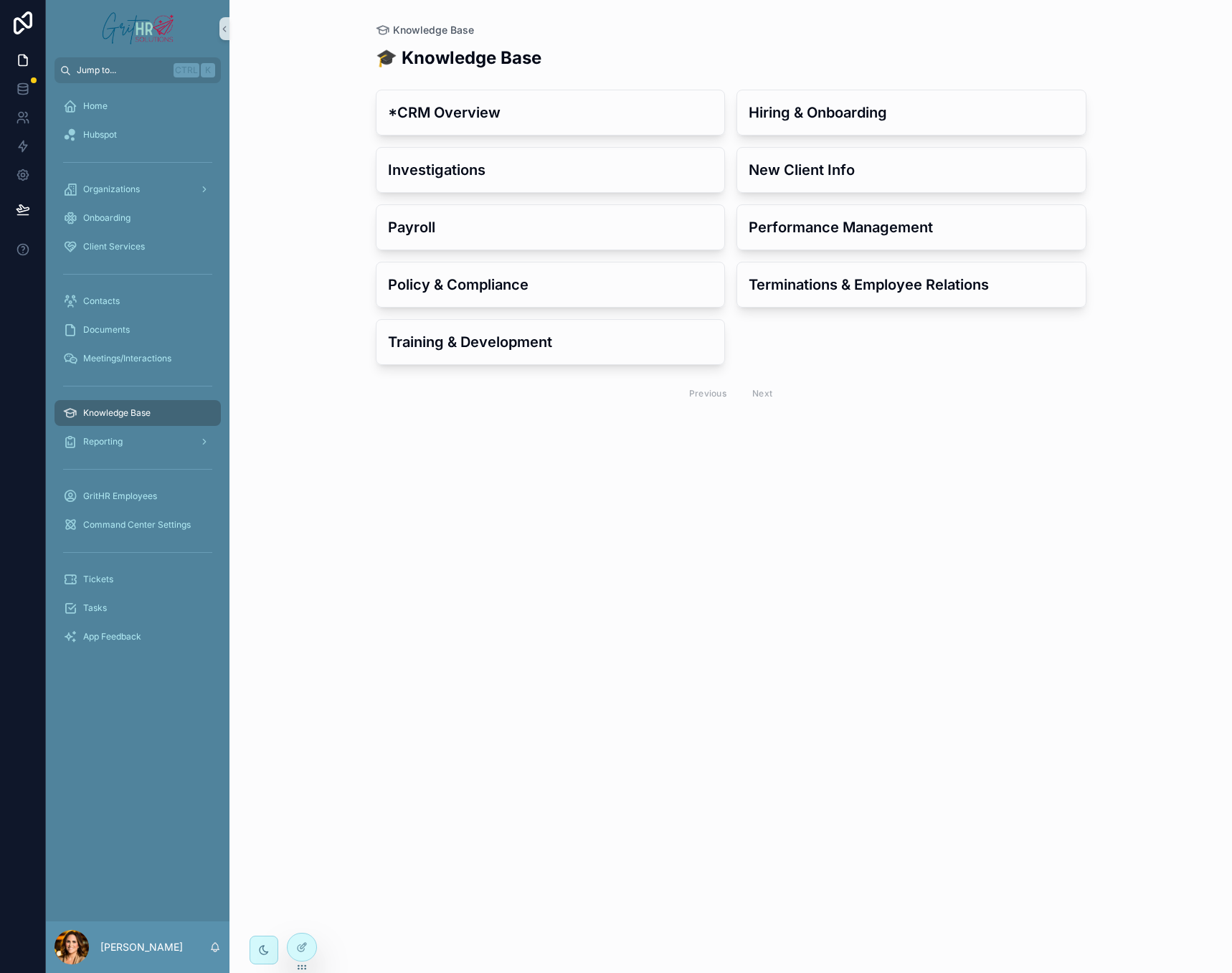
click at [111, 69] on span "Jump to..." at bounding box center [122, 70] width 91 height 12
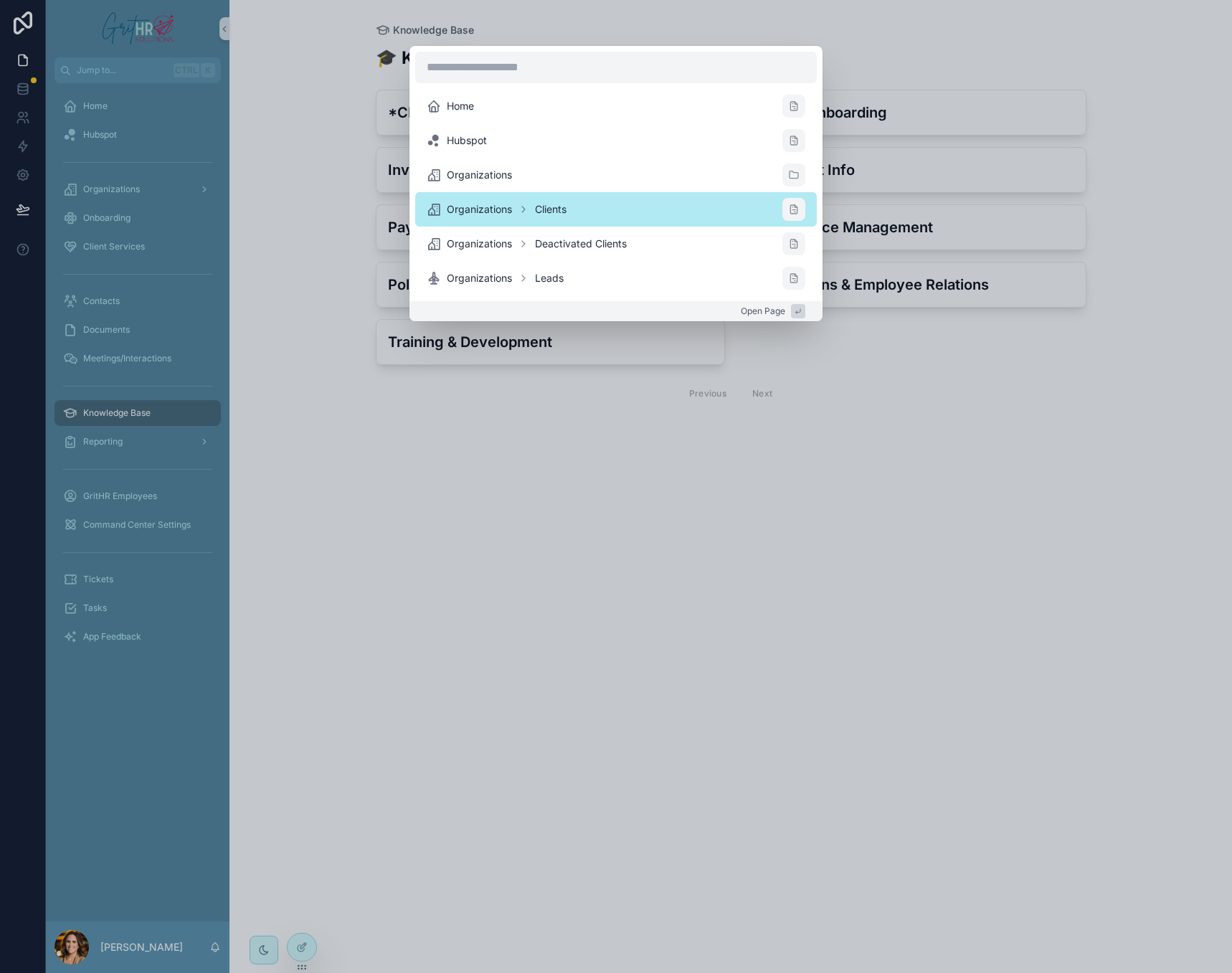
click at [577, 208] on li "Organizations Clients" at bounding box center [616, 209] width 402 height 35
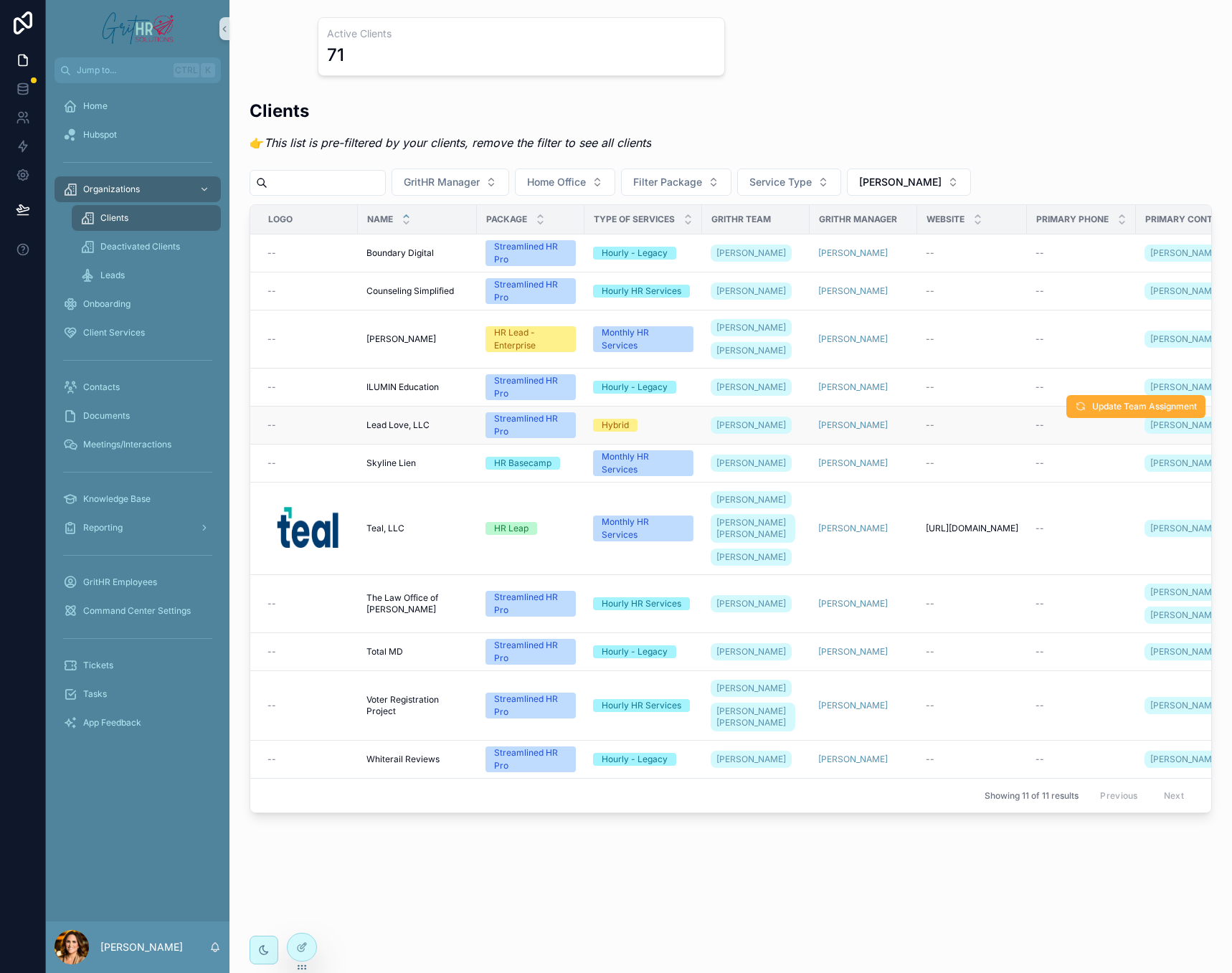
click at [405, 431] on span "Lead Love, LLC" at bounding box center [397, 425] width 63 height 12
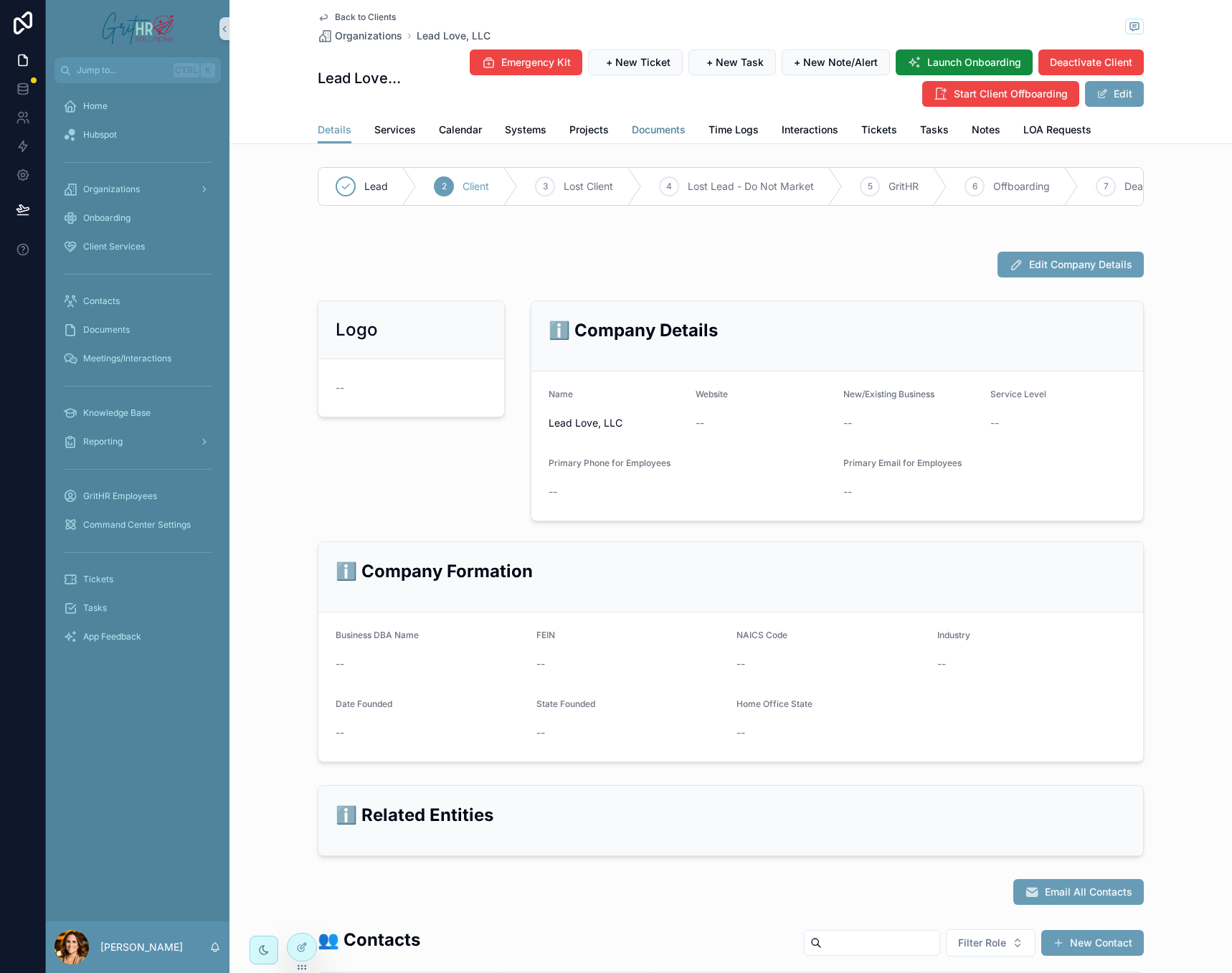
click at [647, 137] on link "Documents" at bounding box center [658, 131] width 54 height 28
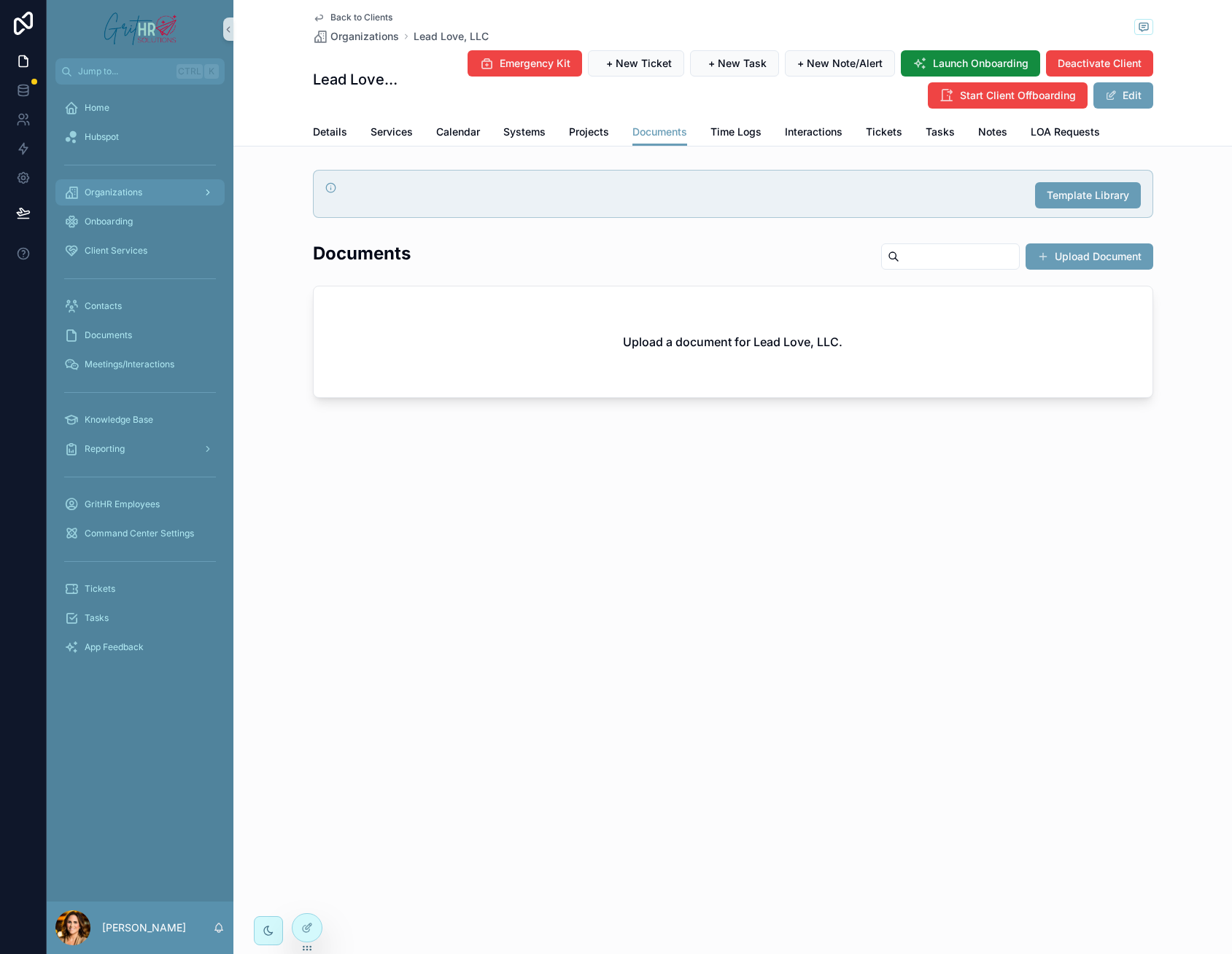
click at [207, 192] on icon "scrollable content" at bounding box center [207, 192] width 10 height 10
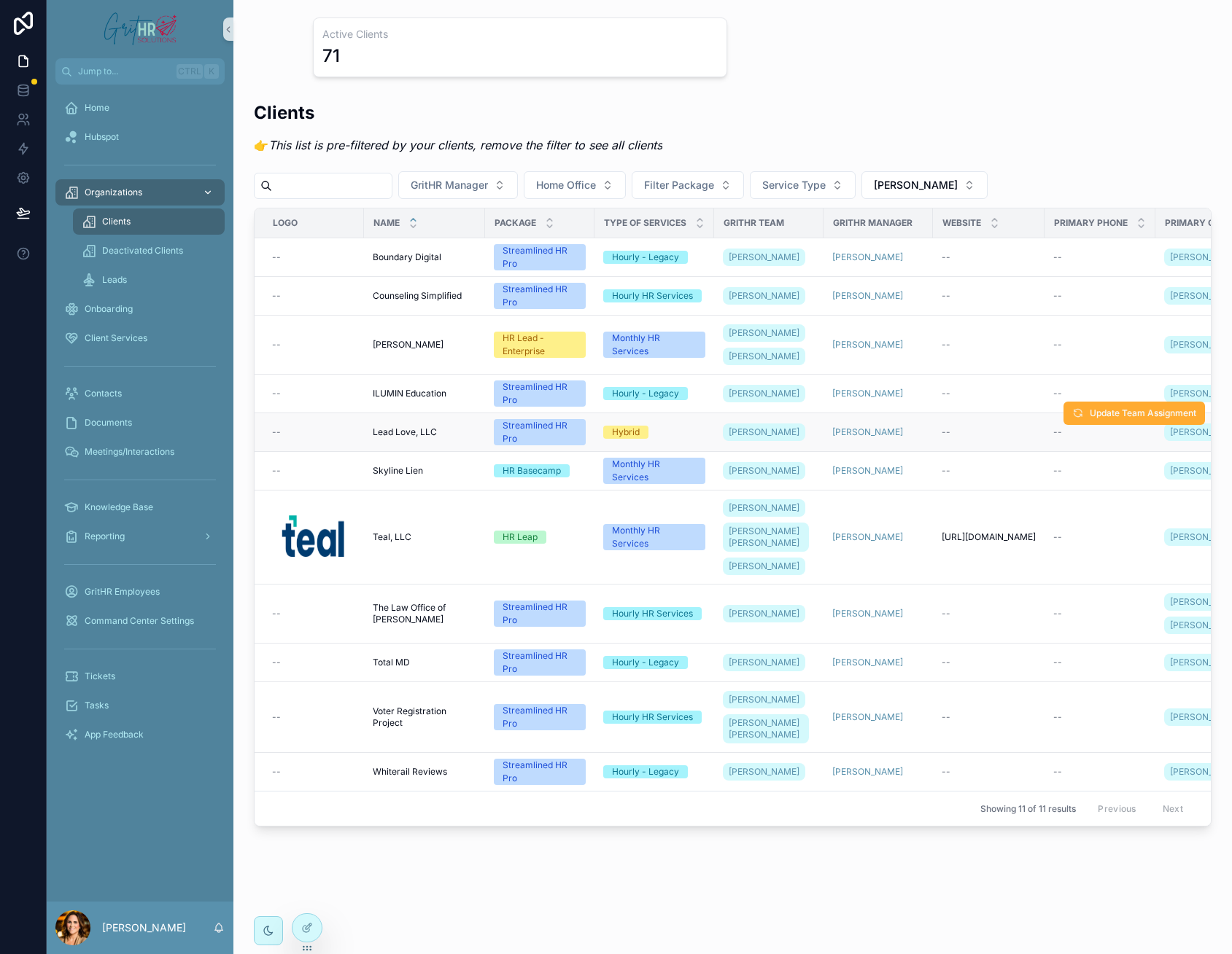
click at [390, 438] on span "Lead Love, LLC" at bounding box center [404, 432] width 64 height 12
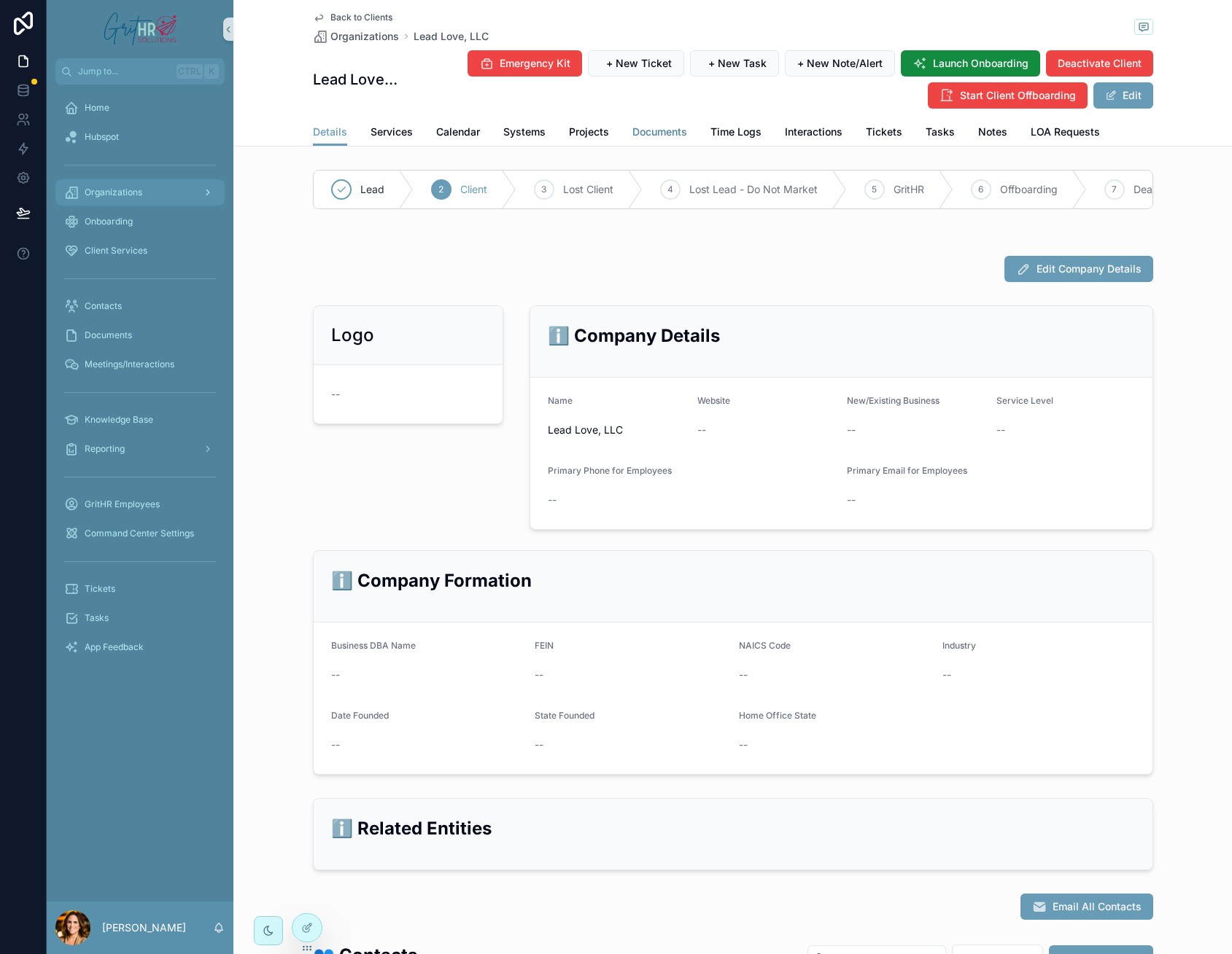
click at [649, 133] on span "Documents" at bounding box center [659, 132] width 55 height 14
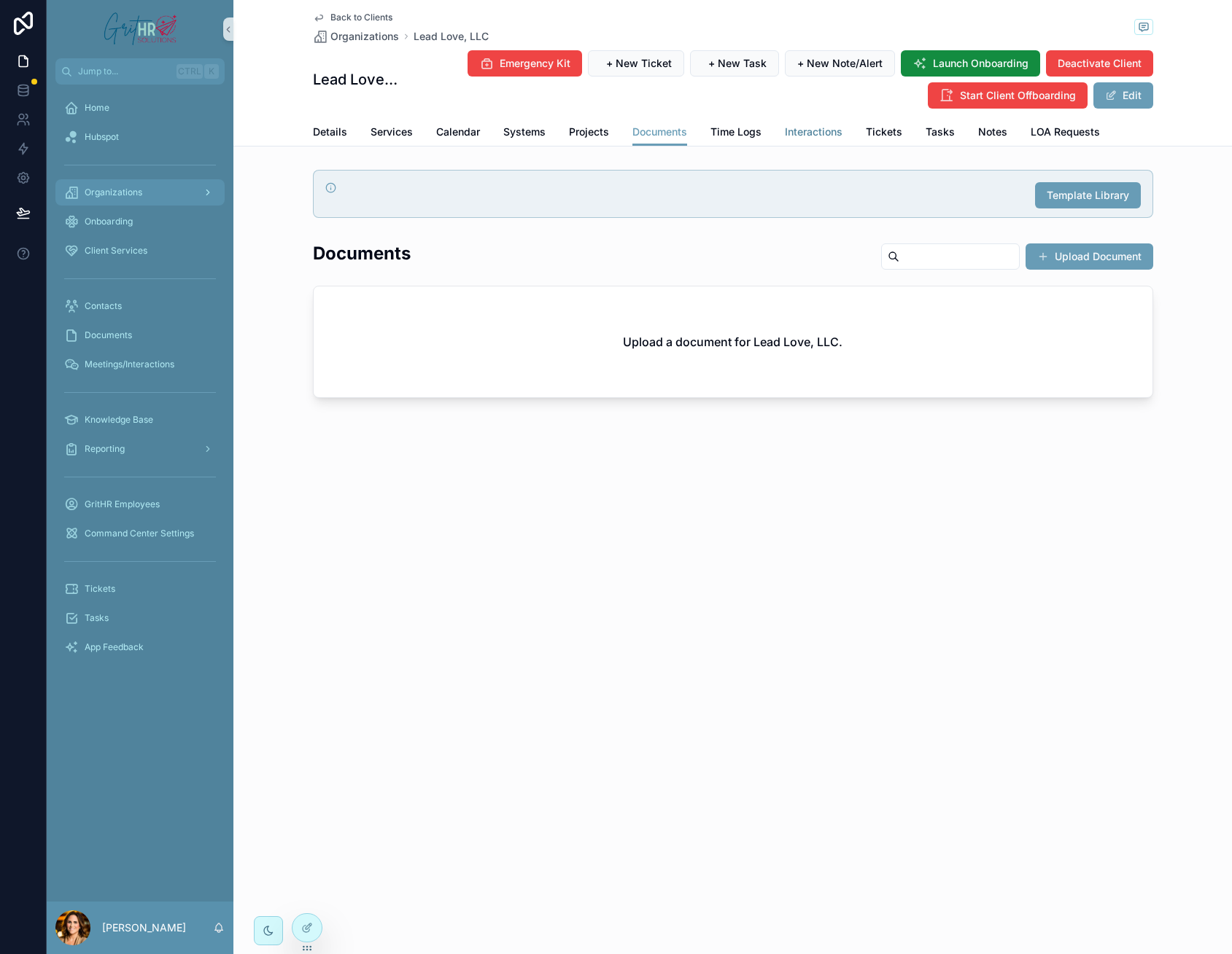
click at [823, 135] on span "Interactions" at bounding box center [814, 132] width 58 height 14
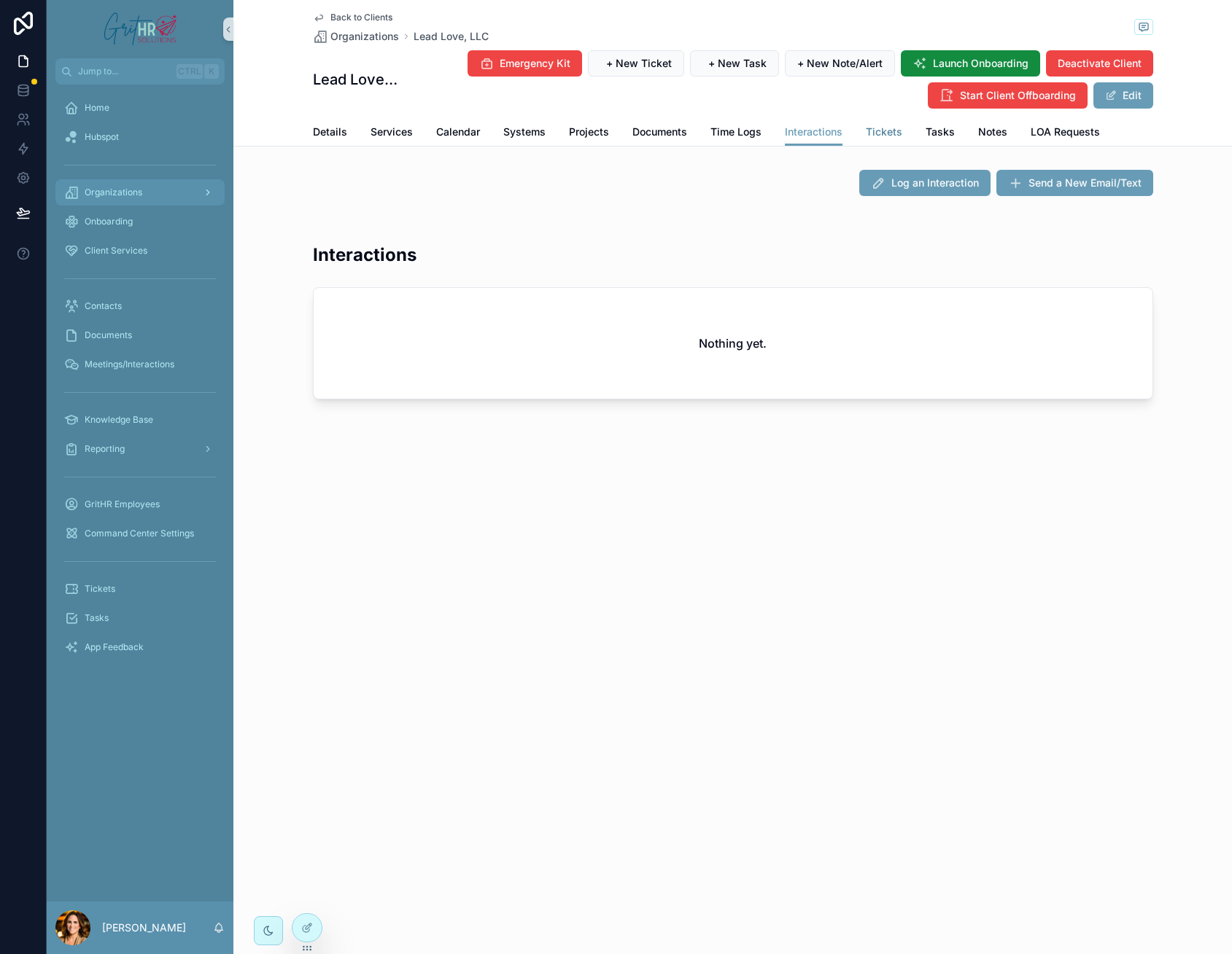
click at [870, 133] on span "Tickets" at bounding box center [884, 132] width 36 height 14
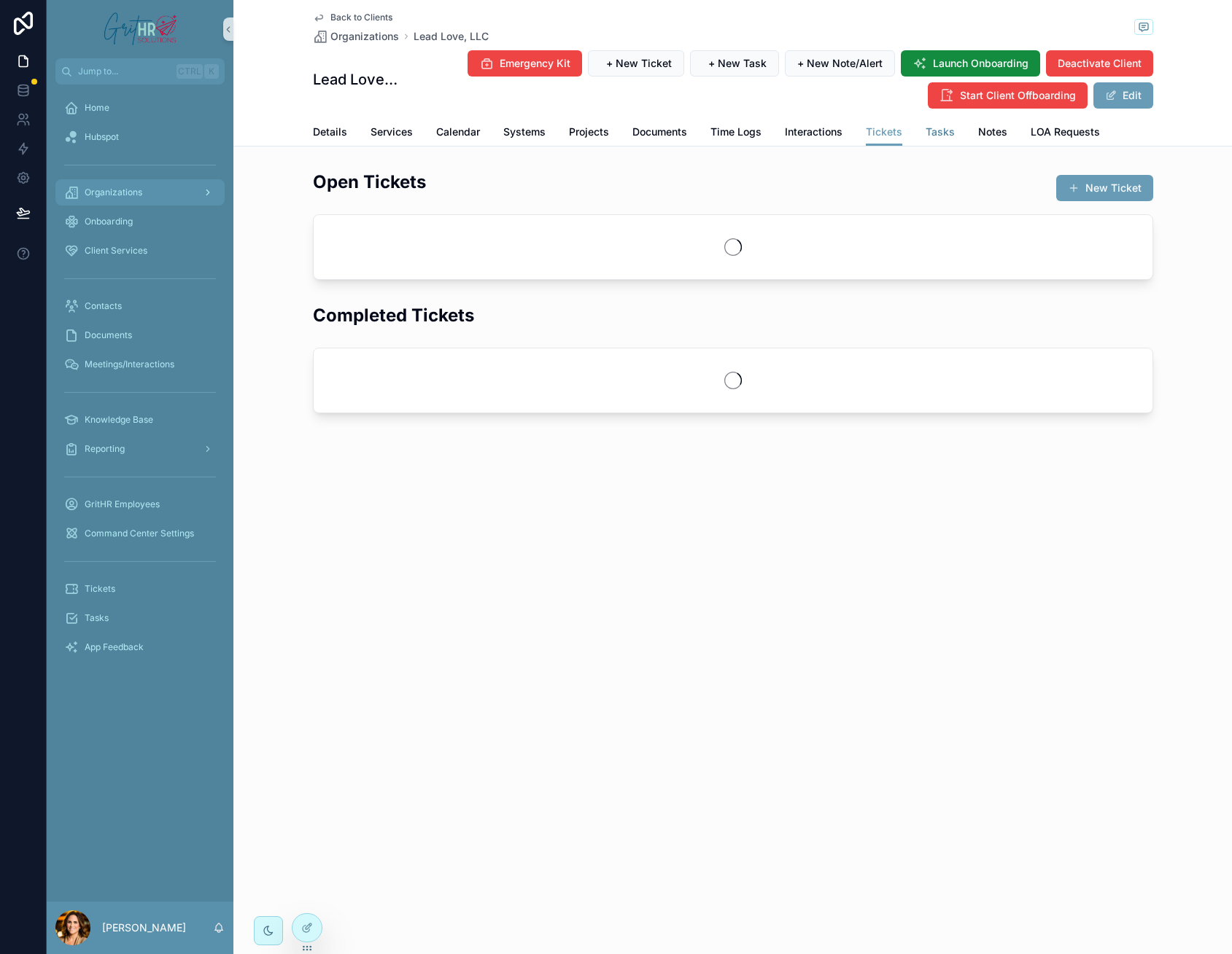
click at [940, 138] on span "Tasks" at bounding box center [940, 132] width 29 height 14
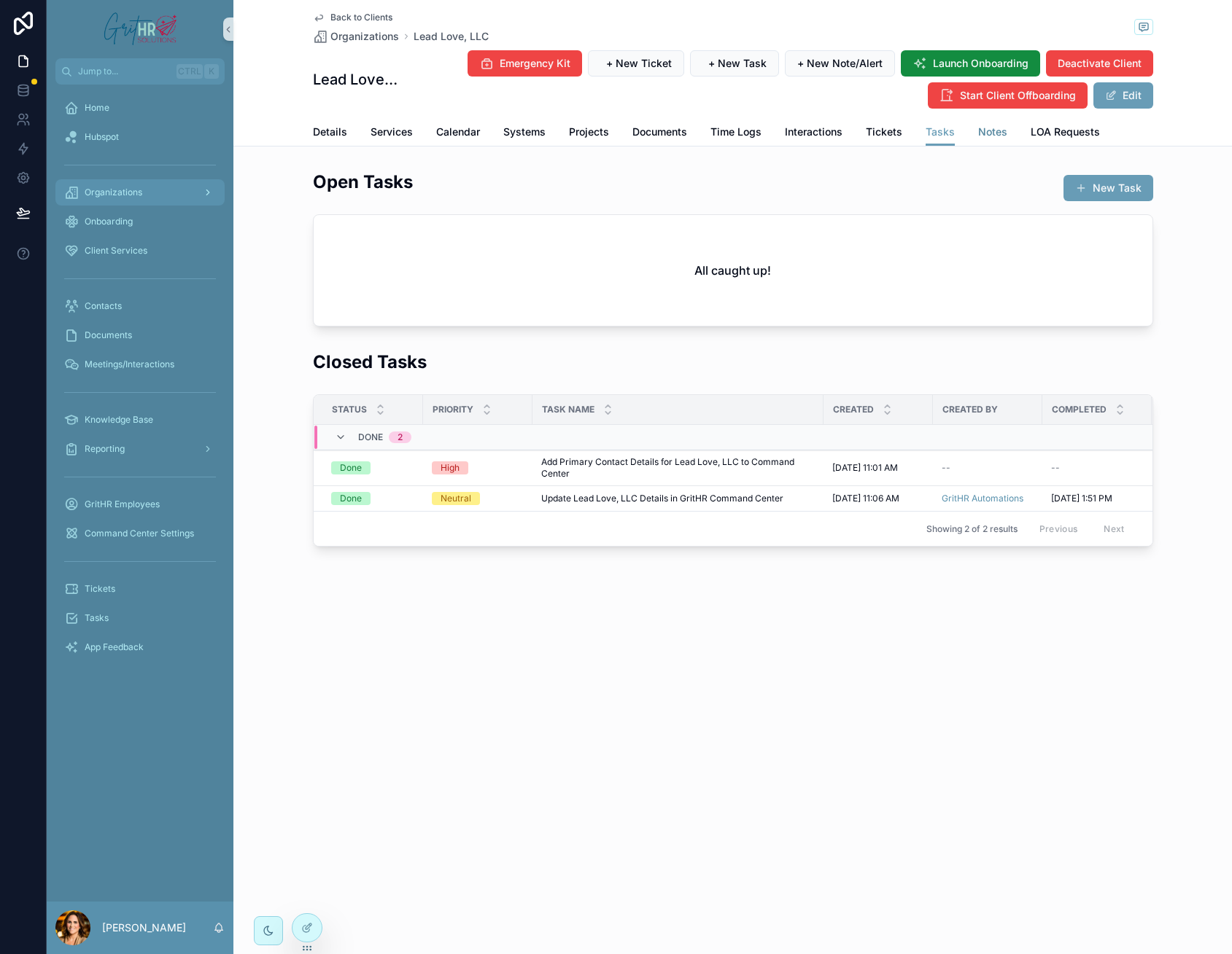
click at [987, 135] on span "Notes" at bounding box center [992, 132] width 29 height 14
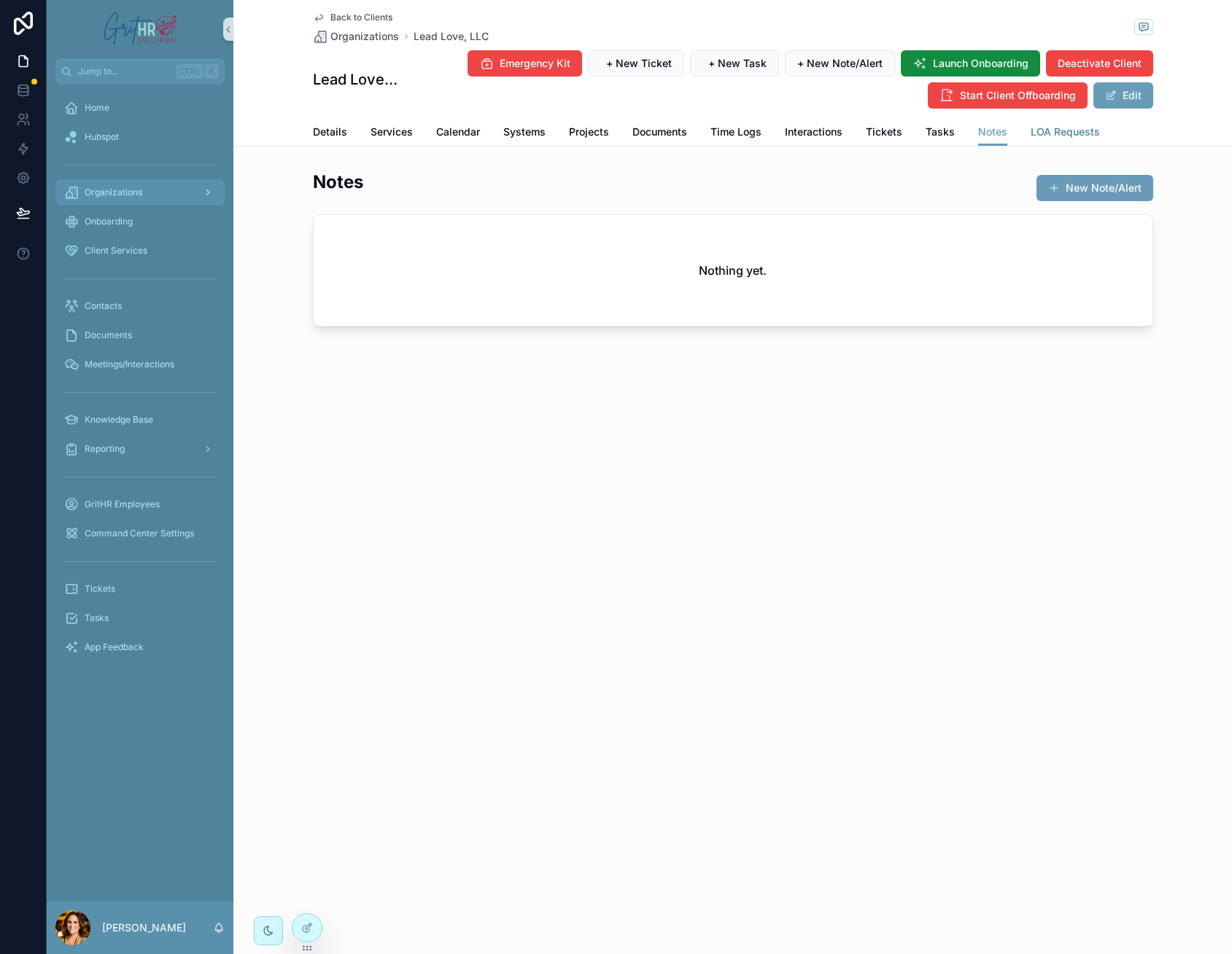
click at [1062, 135] on span "LOA Requests" at bounding box center [1064, 132] width 69 height 14
click at [332, 131] on span "Details" at bounding box center [330, 132] width 34 height 14
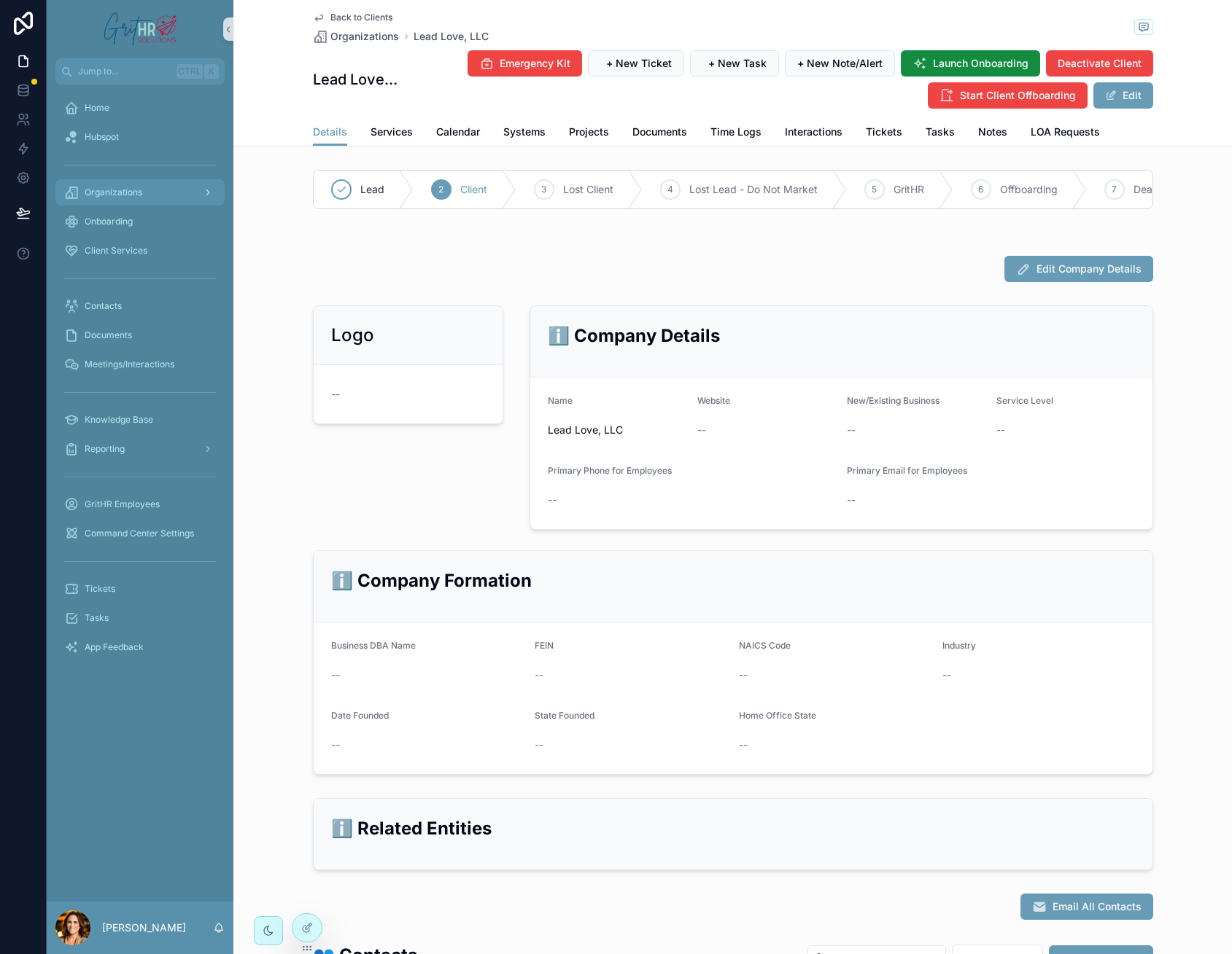
click at [541, 127] on div "Details Services Calendar Systems Projects Documents Time Logs Interactions Tic…" at bounding box center [732, 132] width 840 height 28
click at [527, 133] on span "Systems" at bounding box center [524, 132] width 42 height 14
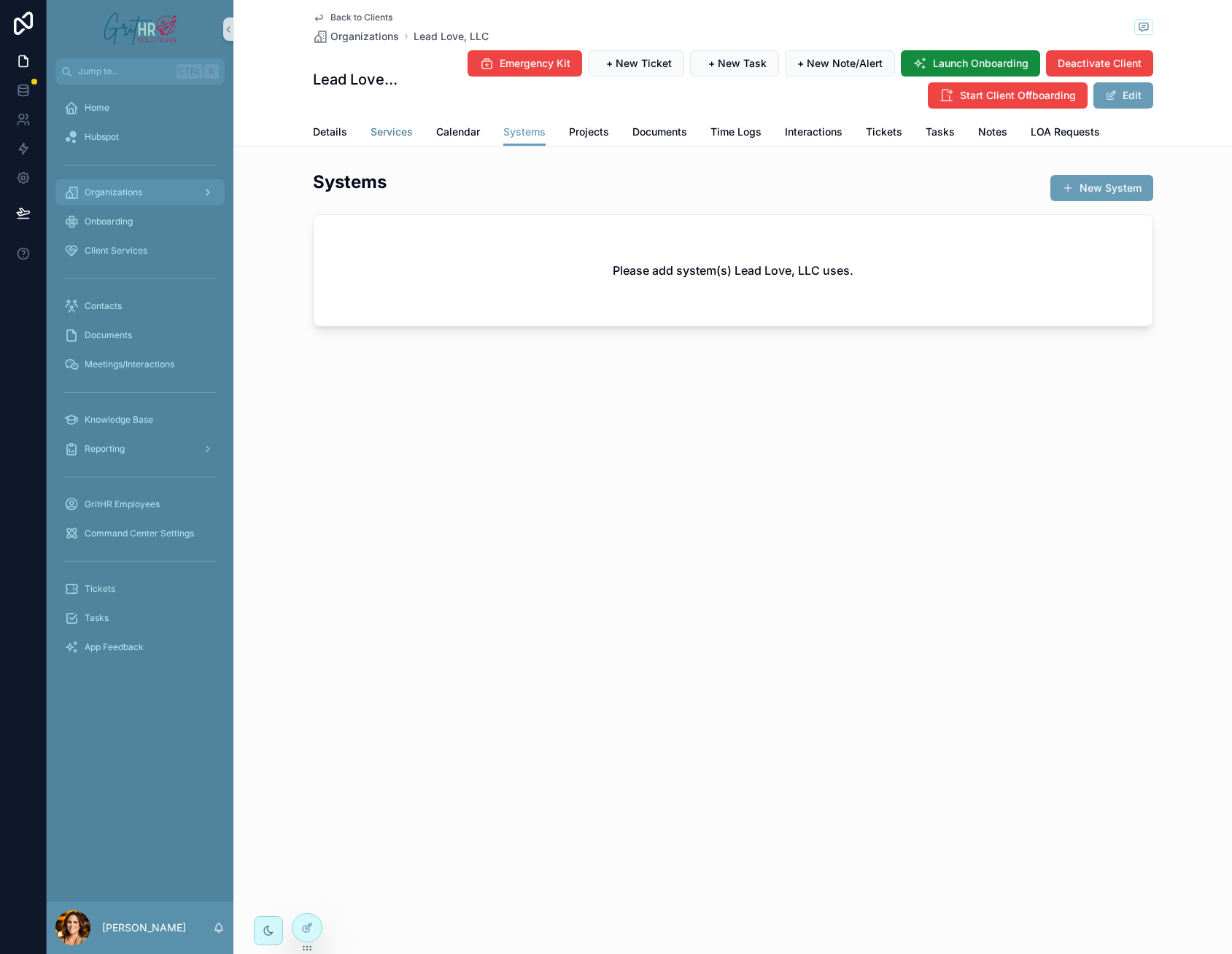
click at [398, 129] on span "Services" at bounding box center [391, 132] width 42 height 14
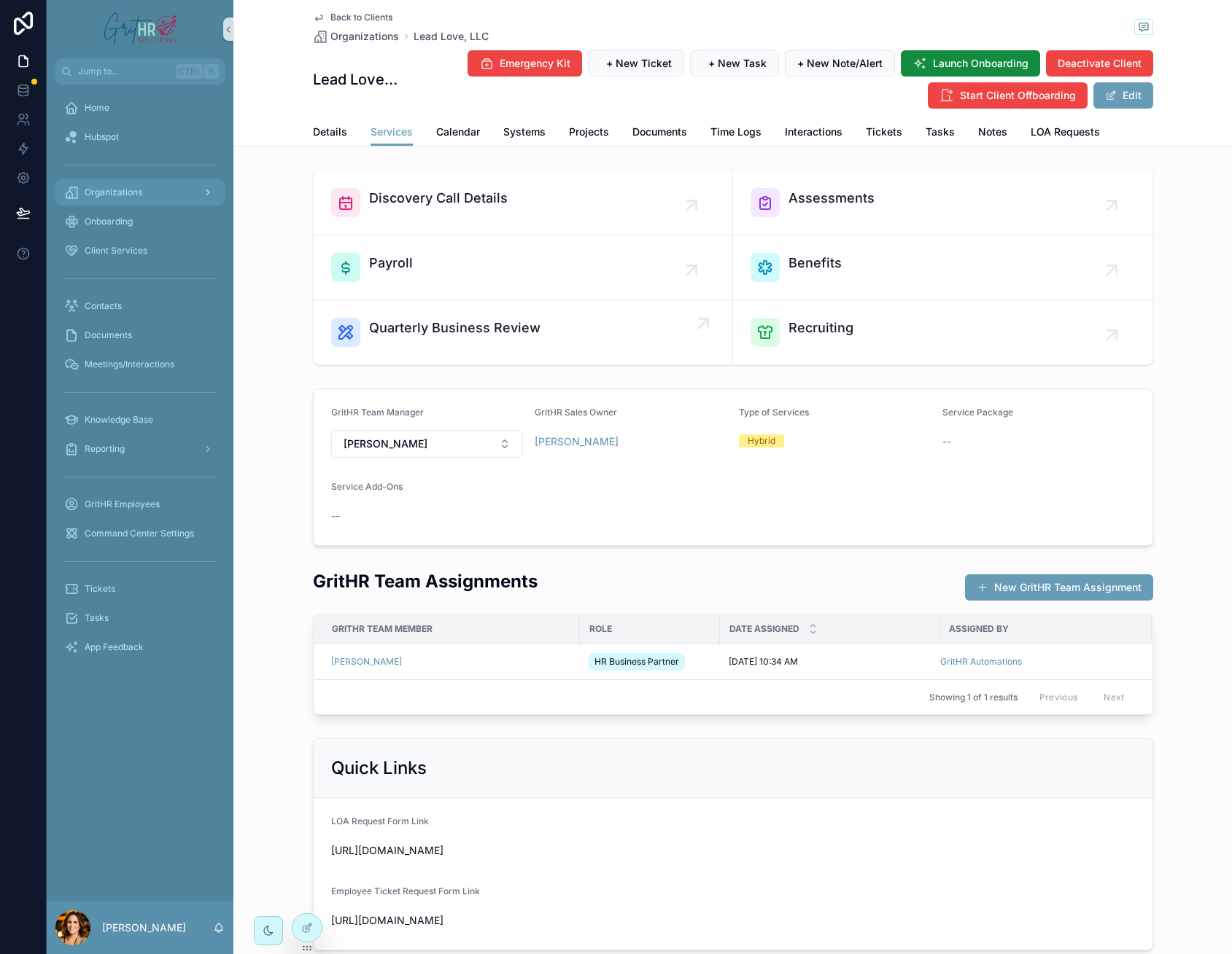
click at [640, 337] on div "Quarterly Business Review" at bounding box center [522, 333] width 383 height 29
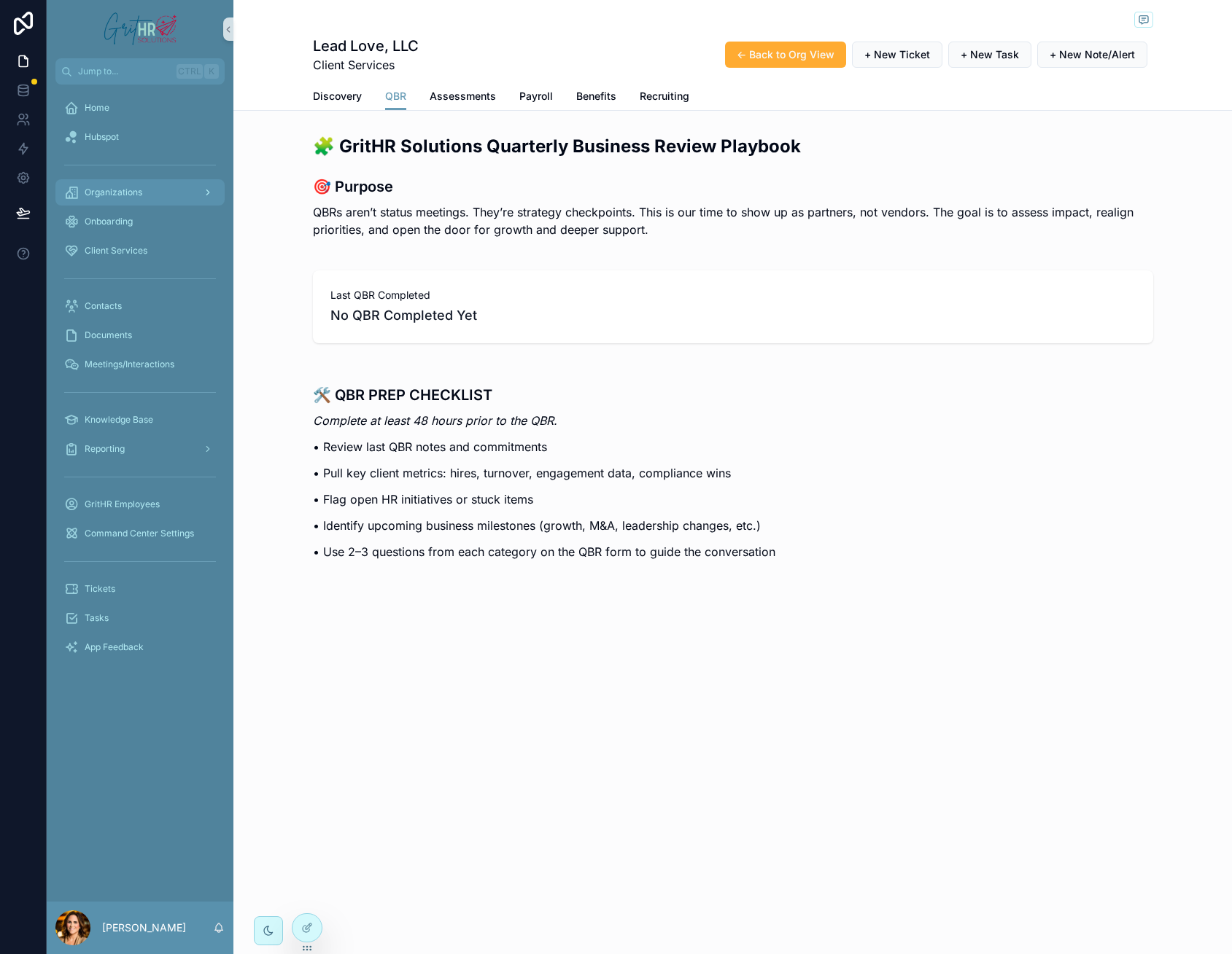
click at [900, 183] on h3 "🎯 Purpose" at bounding box center [732, 187] width 840 height 22
click at [126, 190] on span "Organizations" at bounding box center [114, 192] width 58 height 12
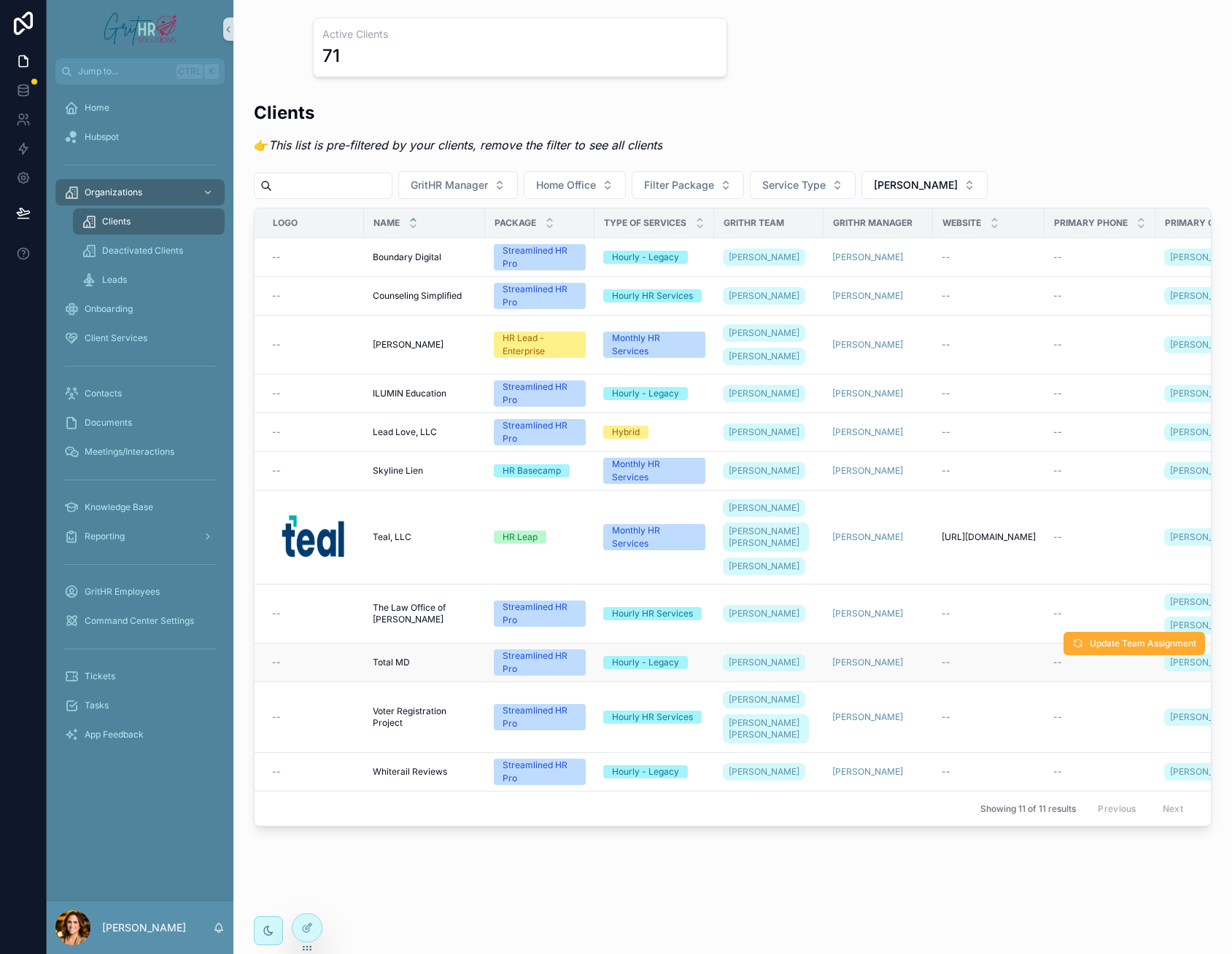
click at [400, 668] on span "Total MD" at bounding box center [391, 662] width 37 height 12
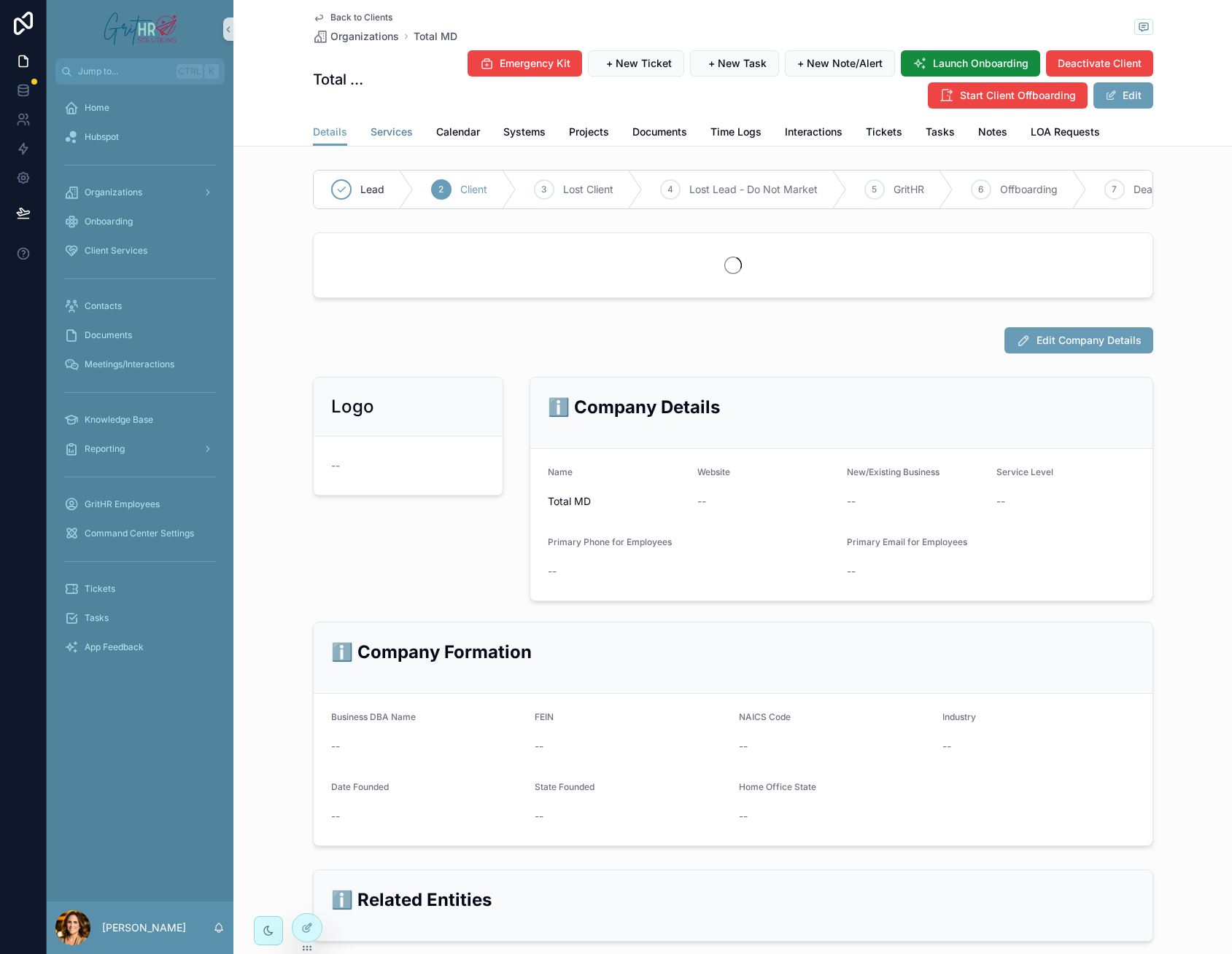
click at [392, 131] on span "Services" at bounding box center [391, 132] width 42 height 14
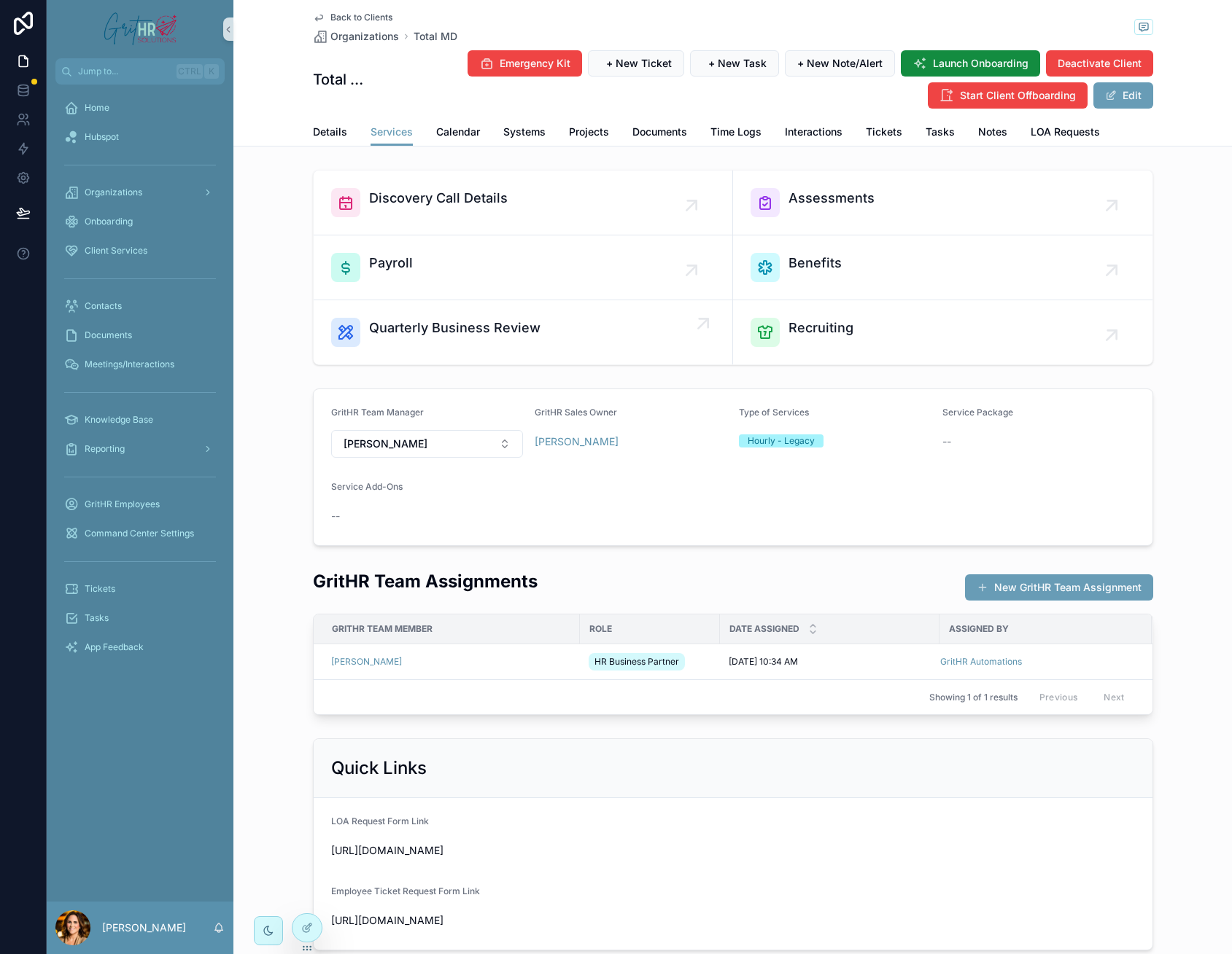
click at [566, 335] on div "Quarterly Business Review" at bounding box center [522, 333] width 383 height 29
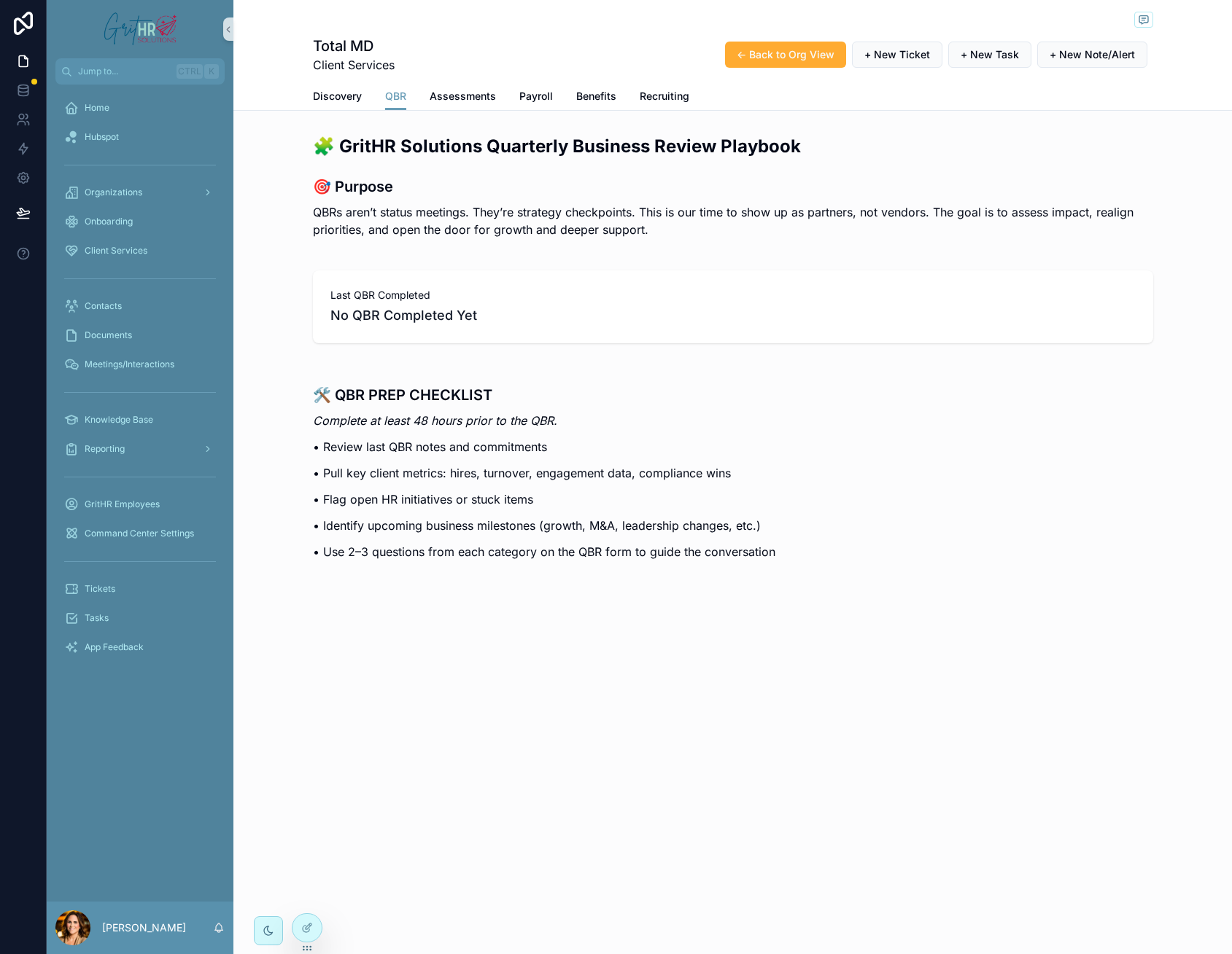
click at [480, 299] on span "Last QBR Completed" at bounding box center [732, 295] width 805 height 14
click at [478, 310] on span "No QBR Completed Yet" at bounding box center [732, 316] width 805 height 21
click at [1148, 463] on div "🛠️ QBR PREP CHECKLIST Complete at least 48 hours prior to the QBR. • Review las…" at bounding box center [732, 468] width 840 height 203
click at [120, 645] on span "App Feedback" at bounding box center [114, 647] width 59 height 12
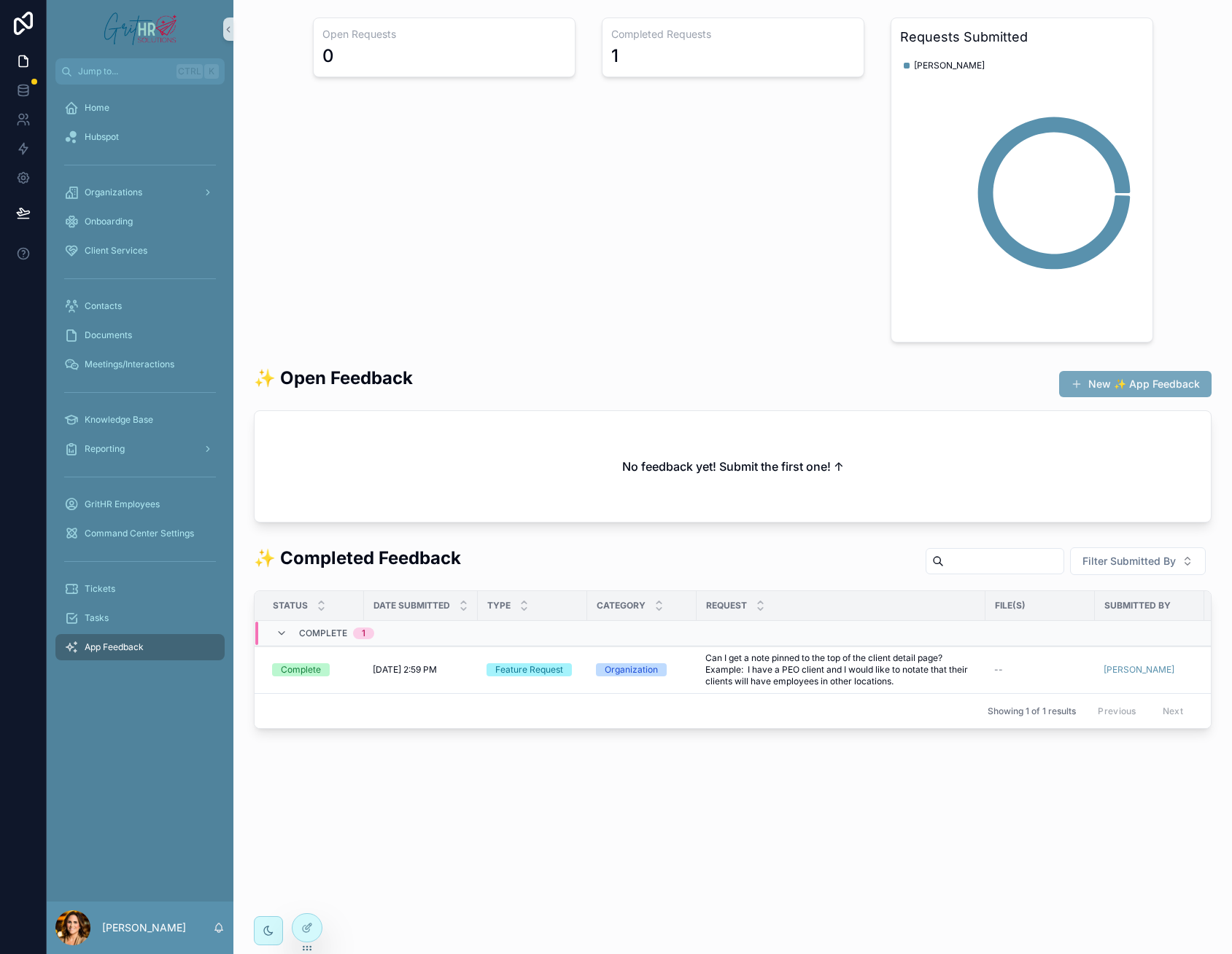
click at [1121, 378] on button "New ✨ App Feedback" at bounding box center [1135, 384] width 152 height 26
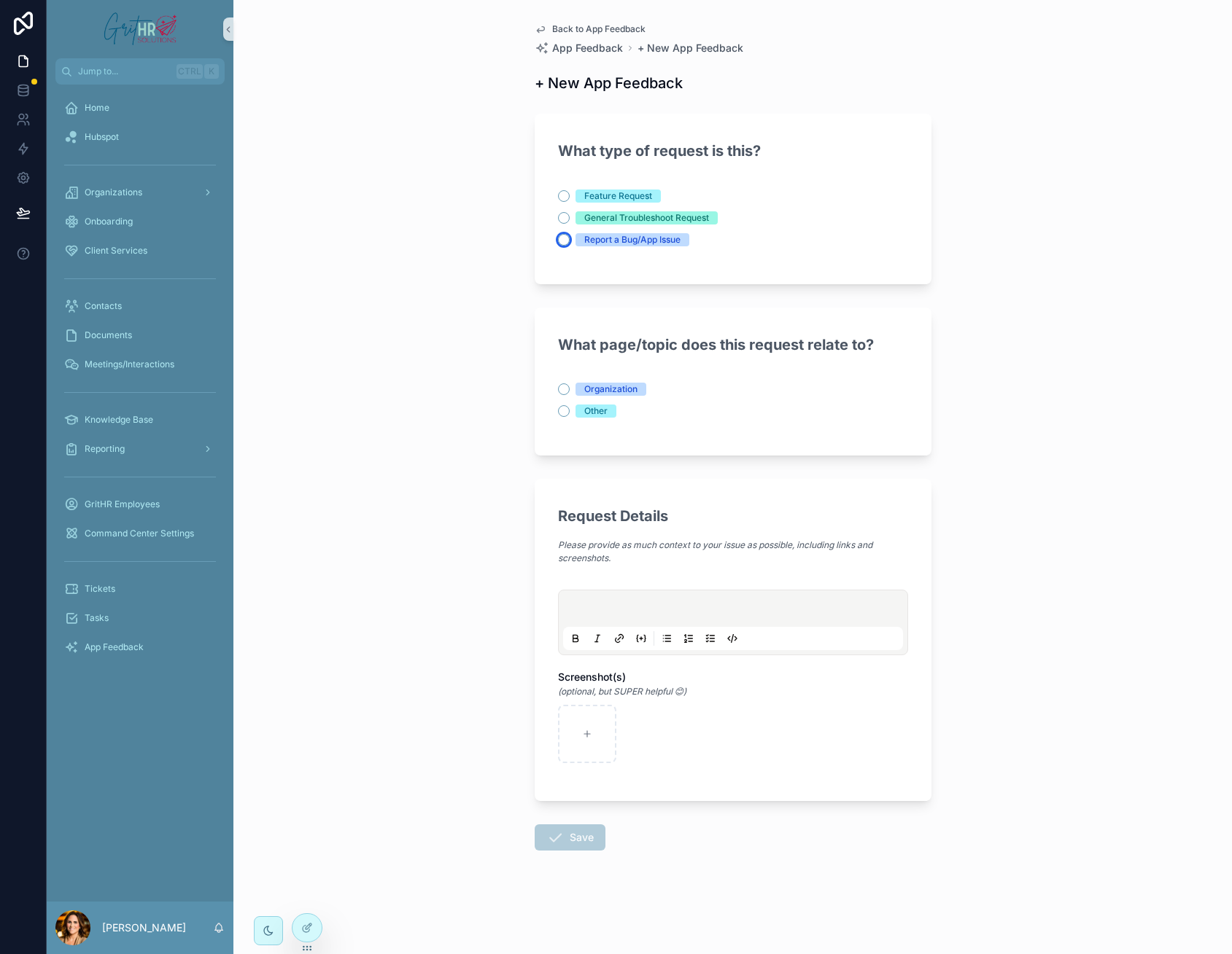
click at [558, 239] on button "Report a Bug/App Issue" at bounding box center [564, 240] width 12 height 12
click at [563, 394] on button "Organization" at bounding box center [564, 389] width 12 height 12
click at [593, 737] on div "scrollable content" at bounding box center [587, 734] width 59 height 59
click at [620, 605] on p "scrollable content" at bounding box center [735, 610] width 340 height 14
click at [586, 834] on button "Save" at bounding box center [570, 837] width 70 height 26
